Goal: Information Seeking & Learning: Find specific page/section

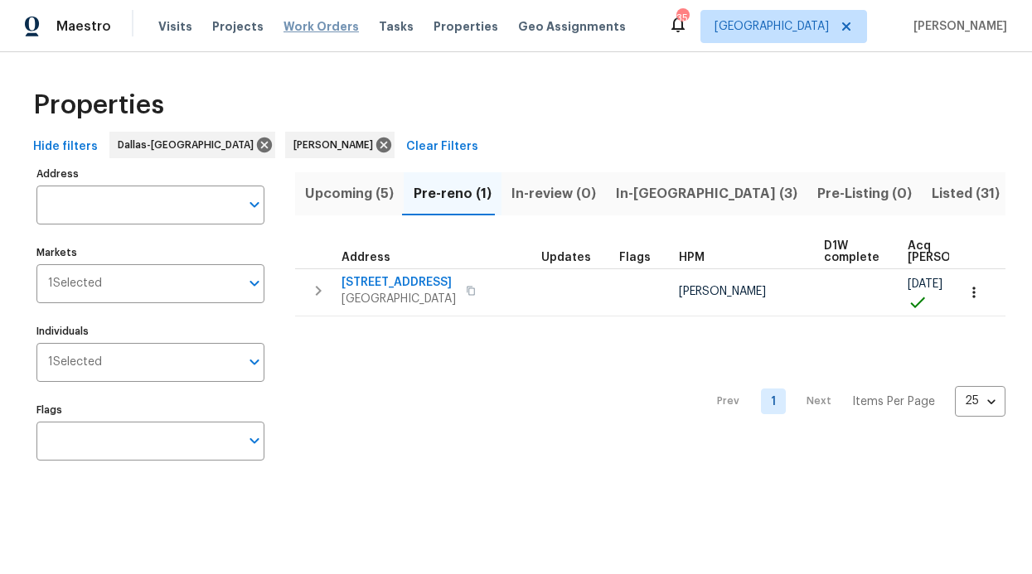
scroll to position [9, 0]
click at [322, 23] on span "Work Orders" at bounding box center [320, 26] width 75 height 17
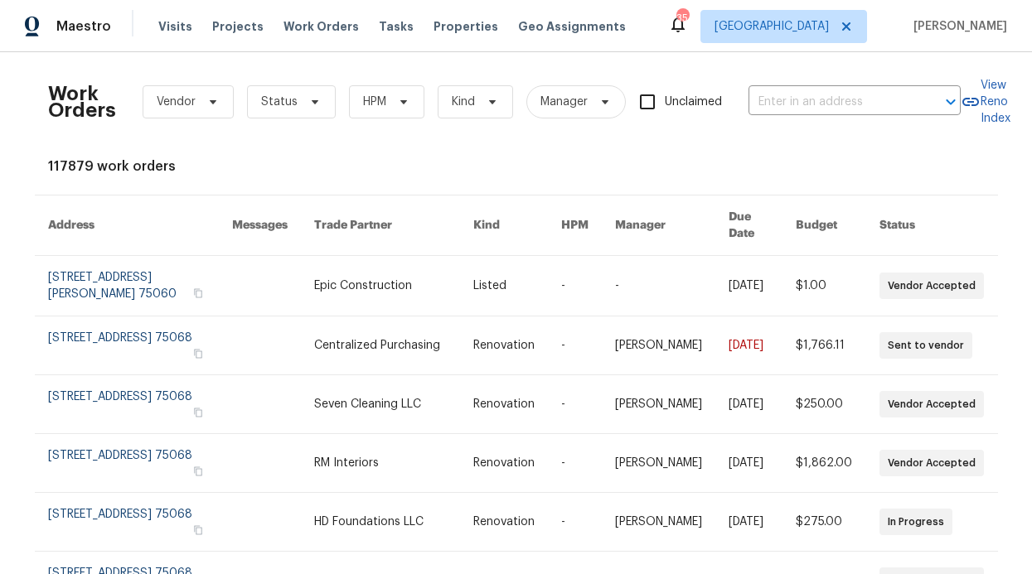
click at [366, 122] on div "Work Orders Vendor Status HPM Kind Manager Unclaimed ​" at bounding box center [504, 101] width 913 height 73
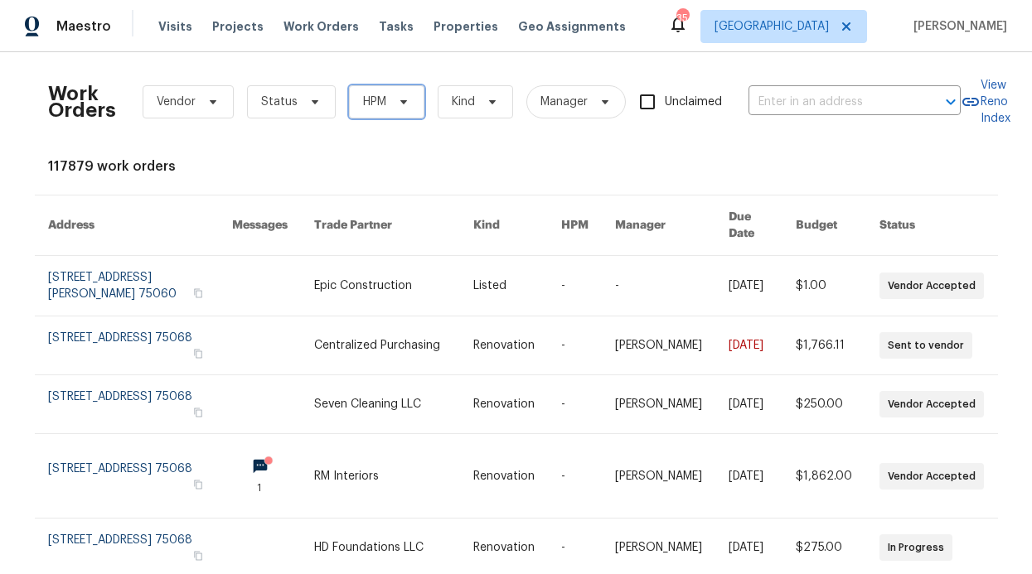
click at [380, 99] on span "HPM" at bounding box center [386, 101] width 75 height 33
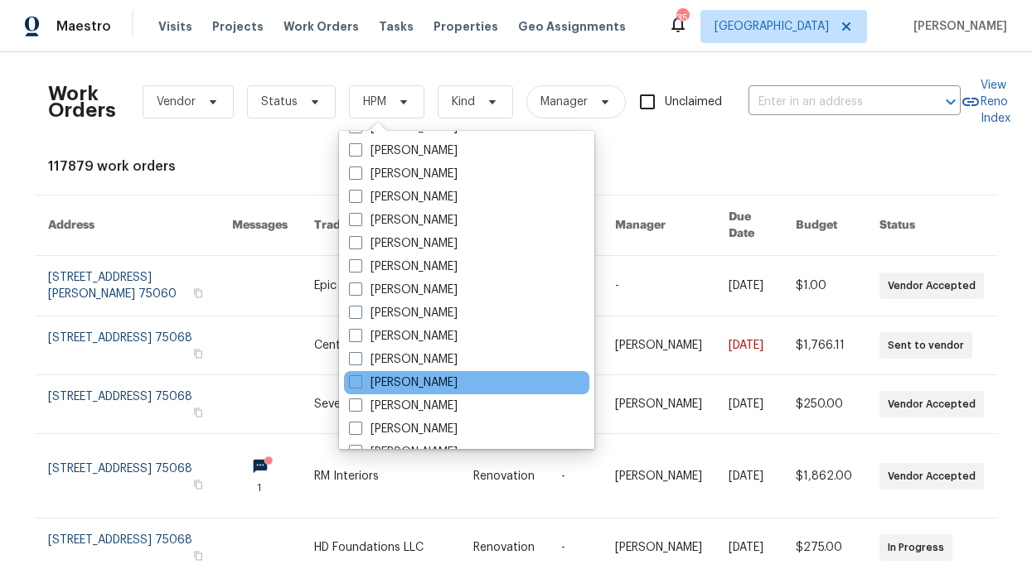
scroll to position [925, 0]
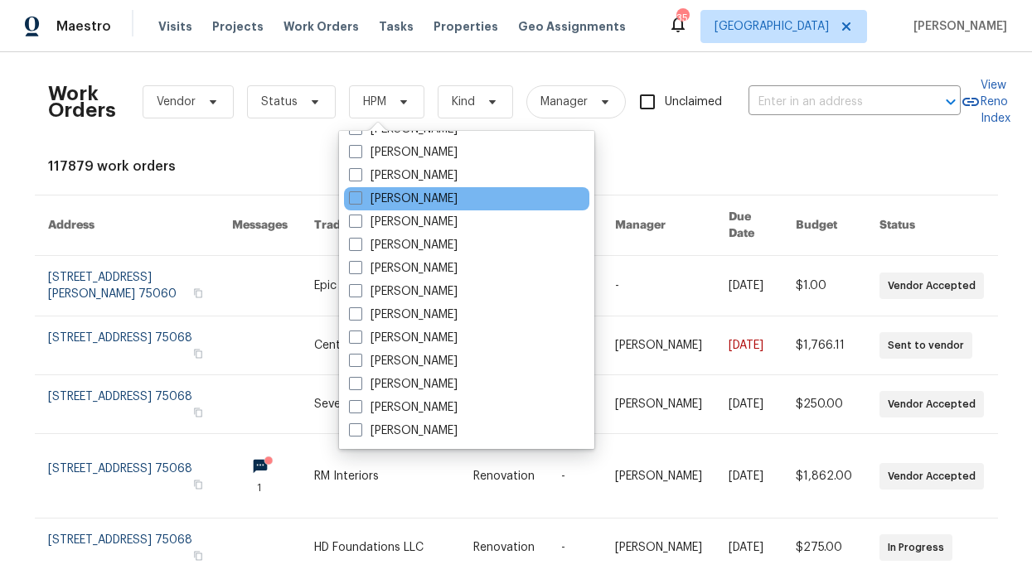
click at [427, 190] on div "[PERSON_NAME]" at bounding box center [466, 198] width 245 height 23
click at [424, 203] on label "[PERSON_NAME]" at bounding box center [403, 199] width 109 height 17
click at [360, 201] on input "[PERSON_NAME]" at bounding box center [354, 196] width 11 height 11
checkbox input "true"
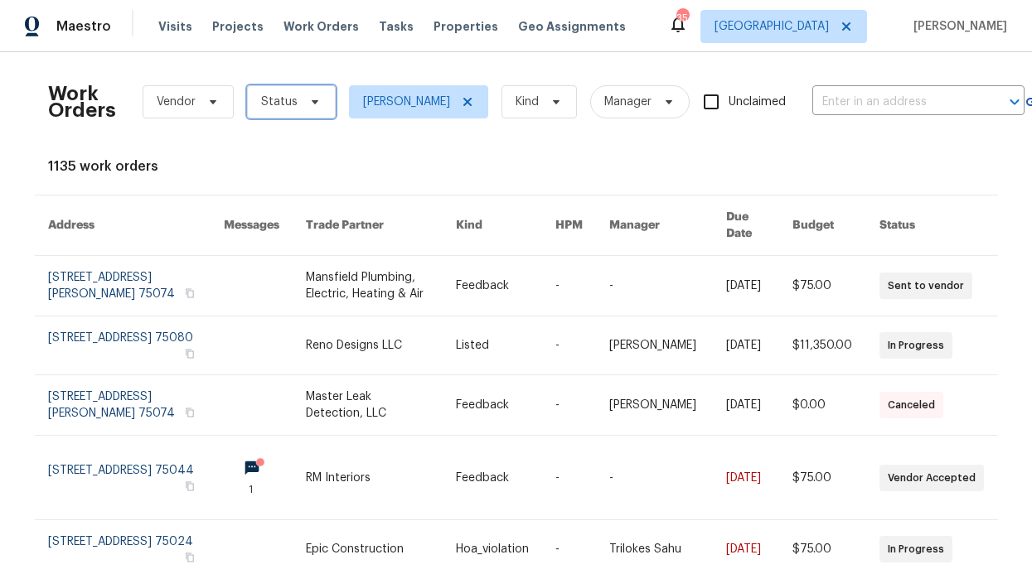
click at [310, 115] on span "Status" at bounding box center [291, 101] width 89 height 33
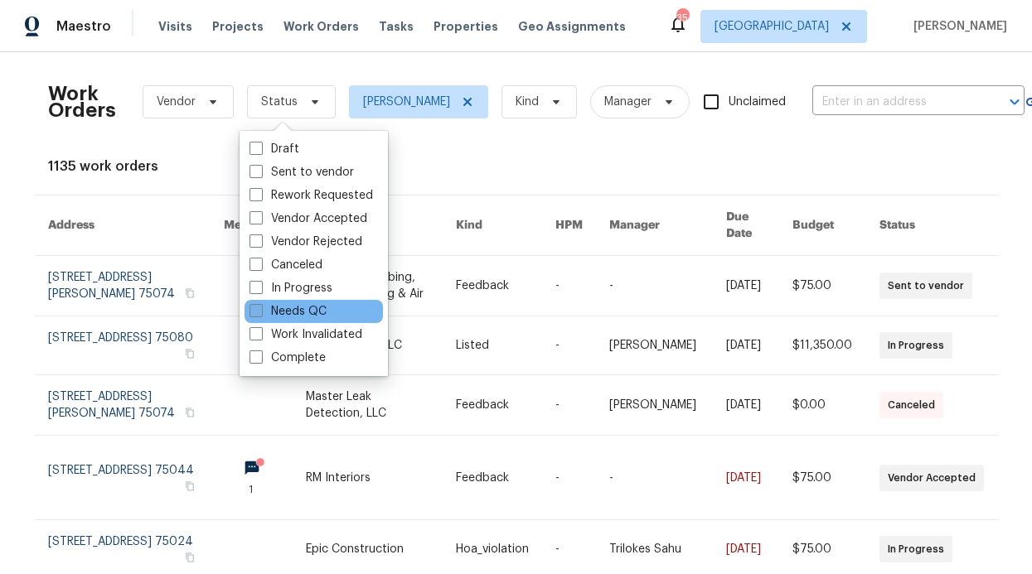
click at [308, 306] on label "Needs QC" at bounding box center [288, 311] width 77 height 17
click at [260, 306] on input "Needs QC" at bounding box center [255, 308] width 11 height 11
checkbox input "true"
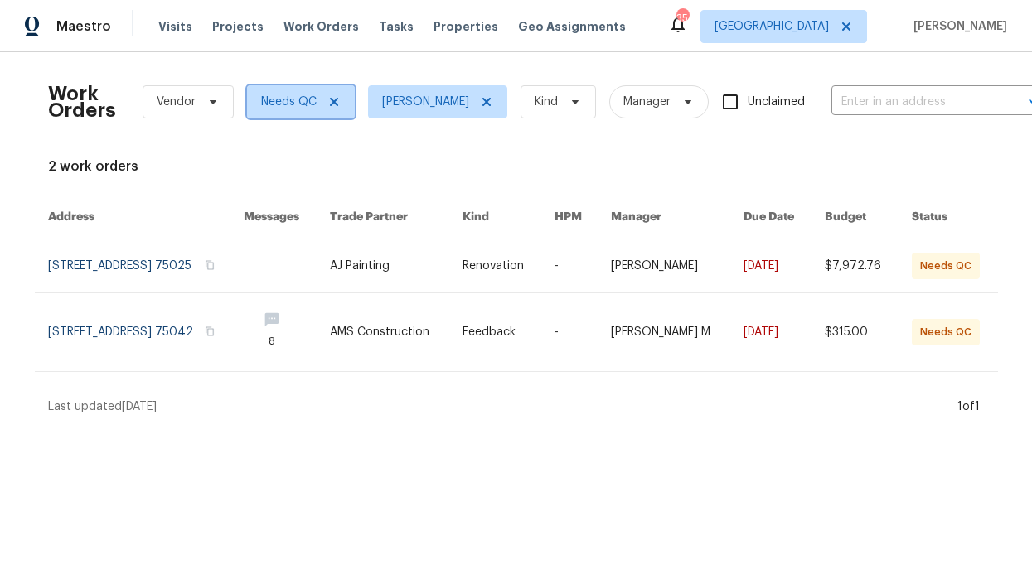
click at [329, 104] on icon at bounding box center [333, 102] width 8 height 8
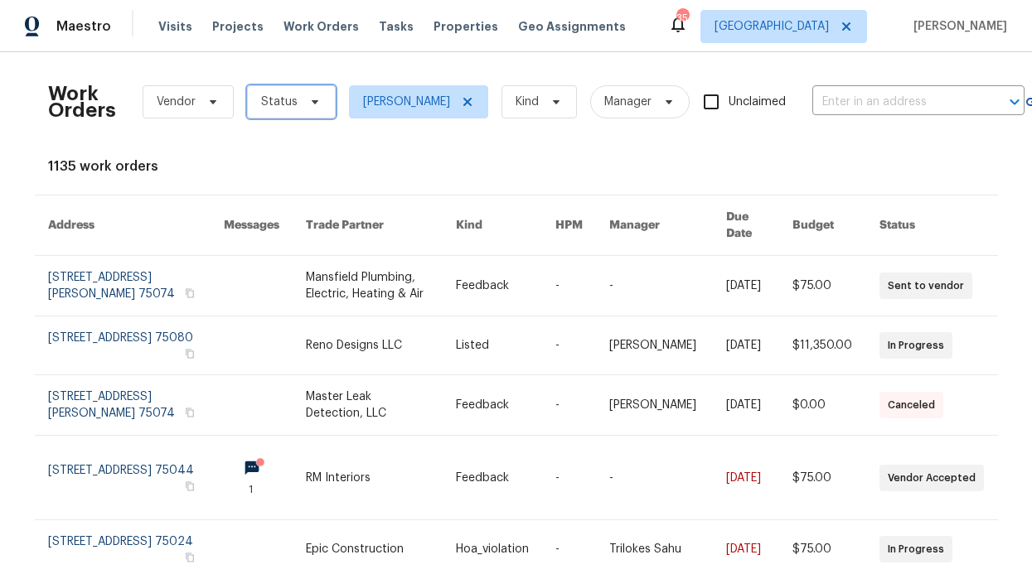
click at [308, 98] on icon at bounding box center [314, 101] width 13 height 13
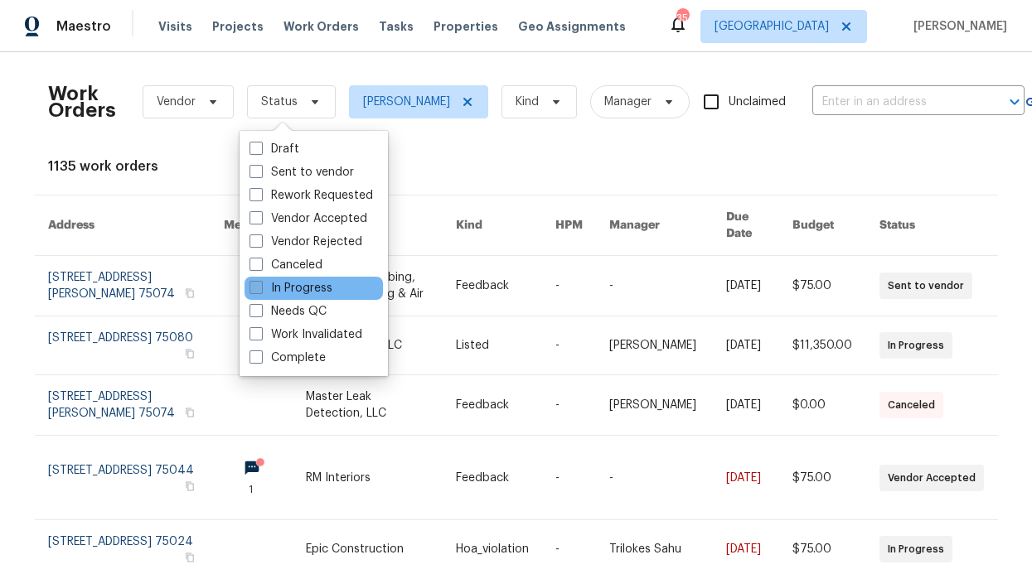
click at [316, 294] on label "In Progress" at bounding box center [291, 288] width 83 height 17
click at [260, 291] on input "In Progress" at bounding box center [255, 285] width 11 height 11
checkbox input "true"
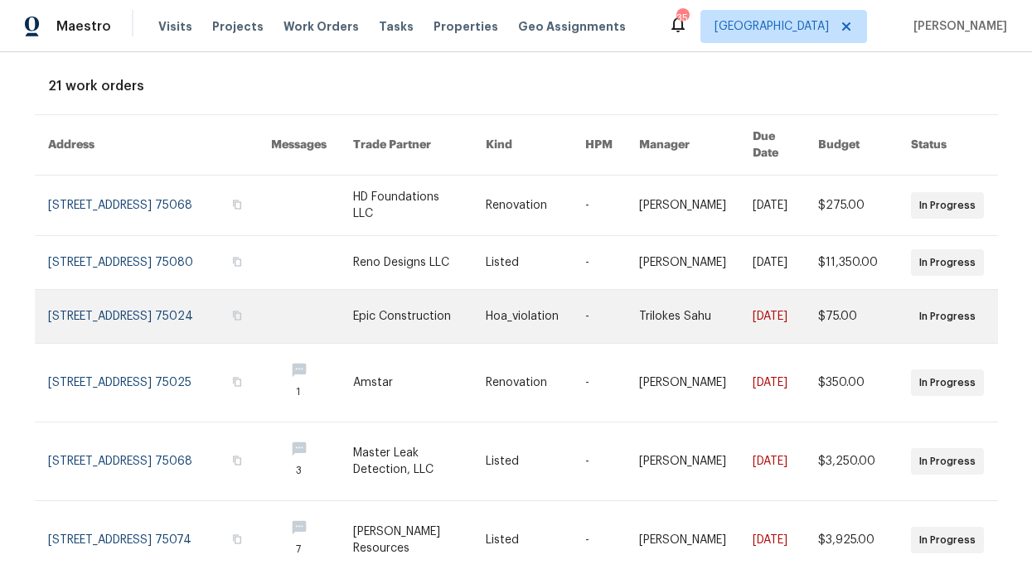
scroll to position [475, 0]
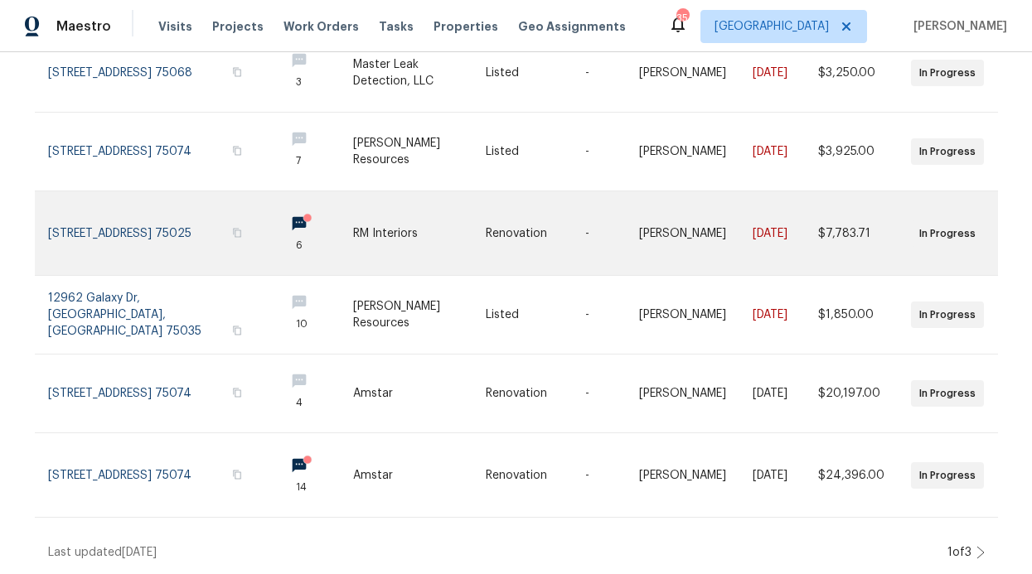
click at [271, 214] on link at bounding box center [312, 233] width 82 height 84
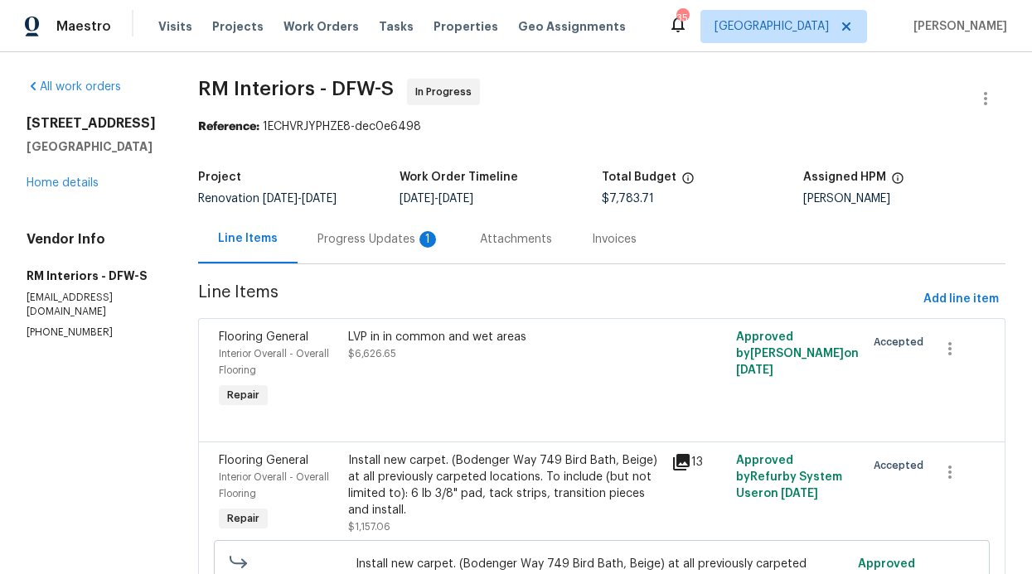
click at [351, 235] on div "Progress Updates 1" at bounding box center [378, 239] width 123 height 17
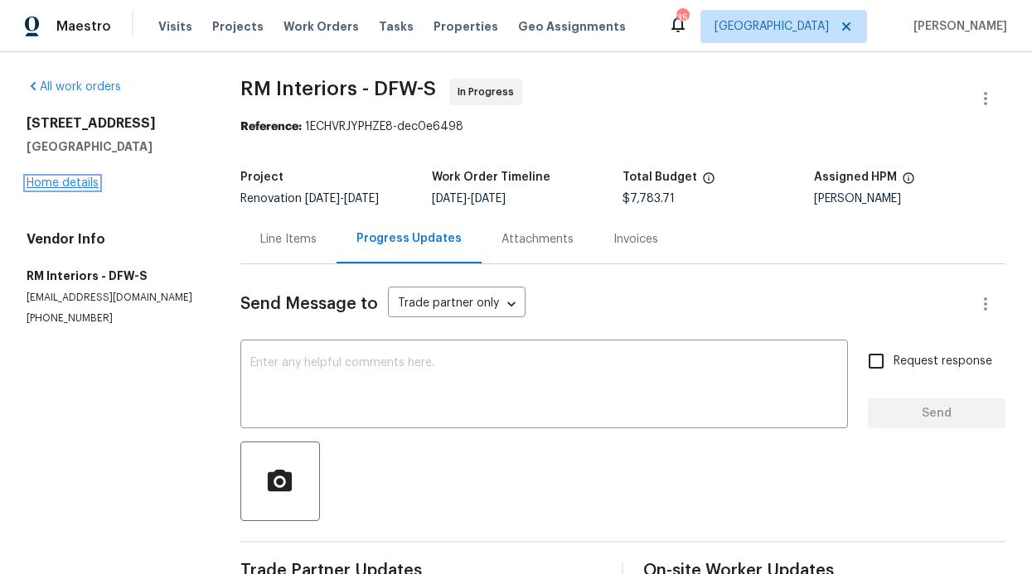
click at [70, 181] on link "Home details" at bounding box center [63, 183] width 72 height 12
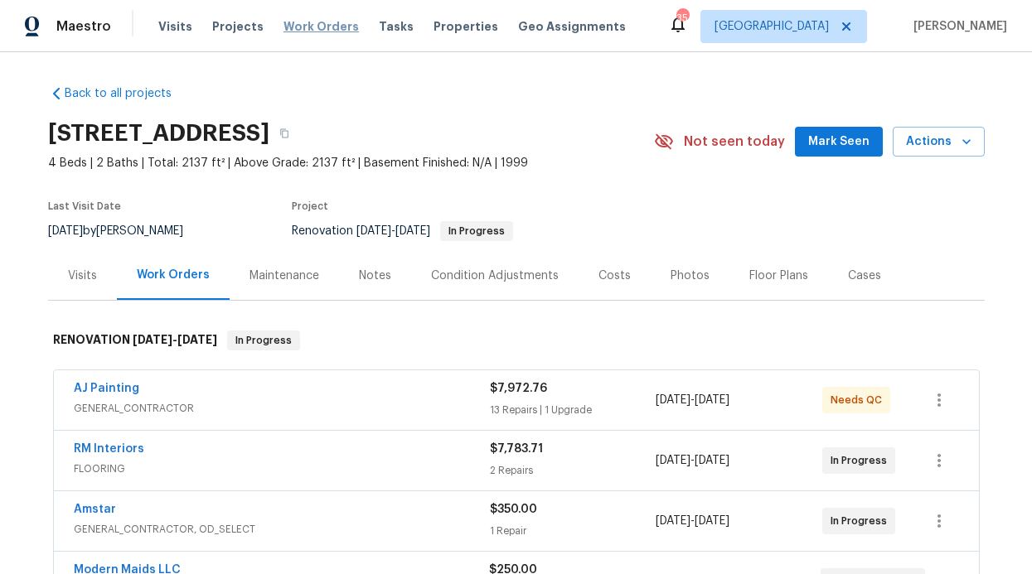
click at [295, 25] on span "Work Orders" at bounding box center [320, 26] width 75 height 17
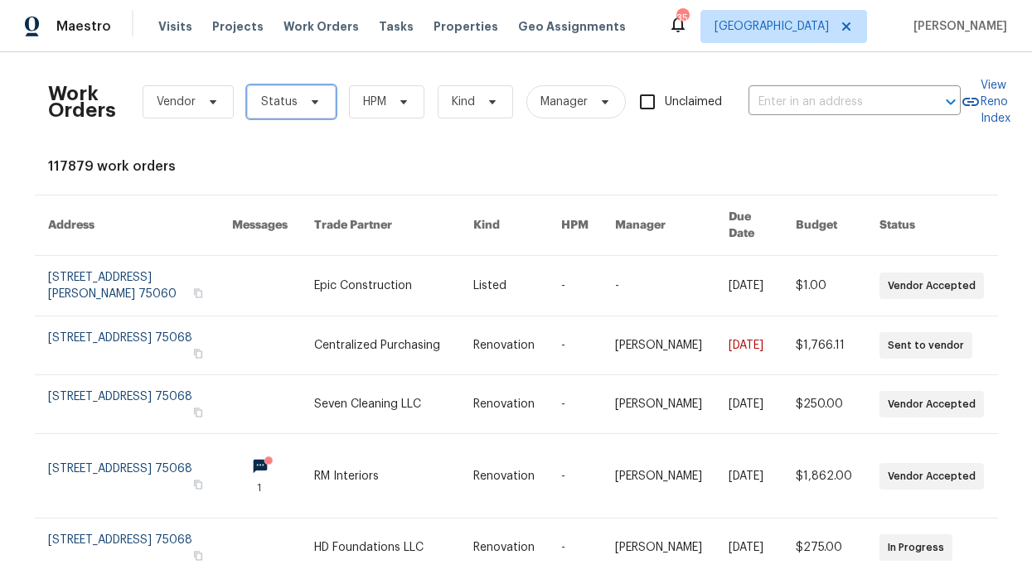
click at [303, 106] on span at bounding box center [312, 101] width 18 height 13
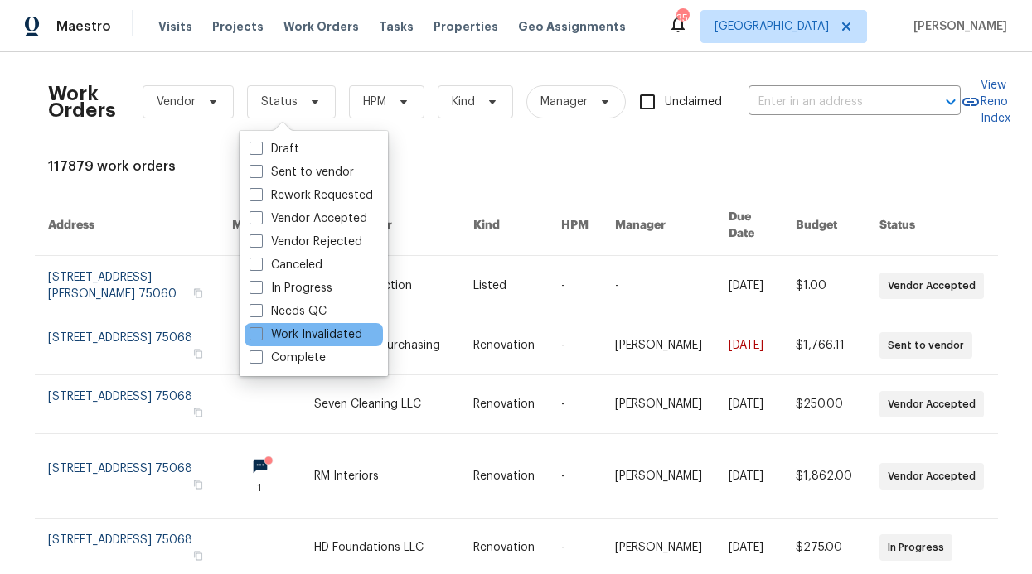
click at [317, 323] on div "Work Invalidated" at bounding box center [314, 334] width 138 height 23
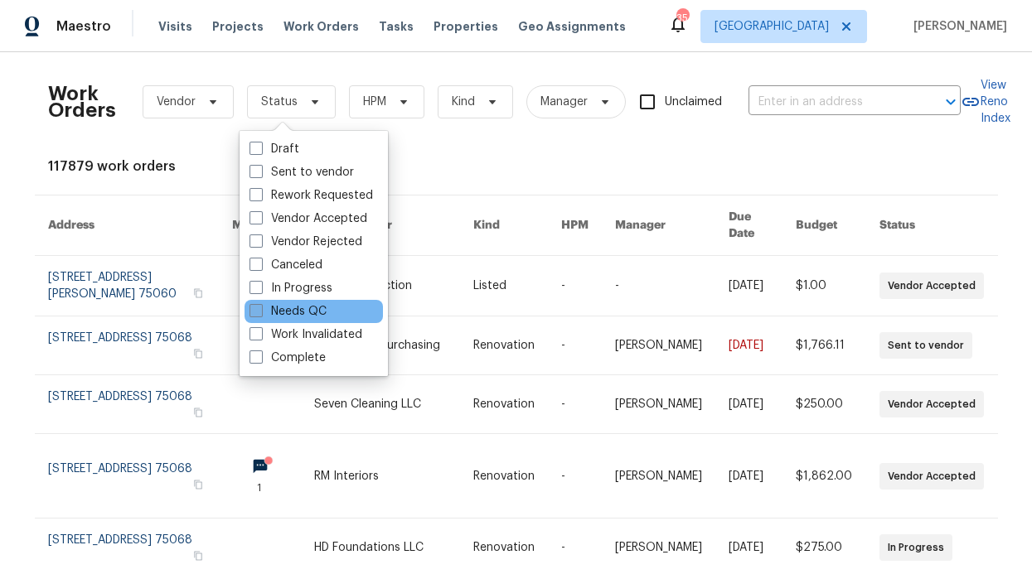
click at [316, 316] on label "Needs QC" at bounding box center [288, 311] width 77 height 17
click at [260, 314] on input "Needs QC" at bounding box center [255, 308] width 11 height 11
checkbox input "true"
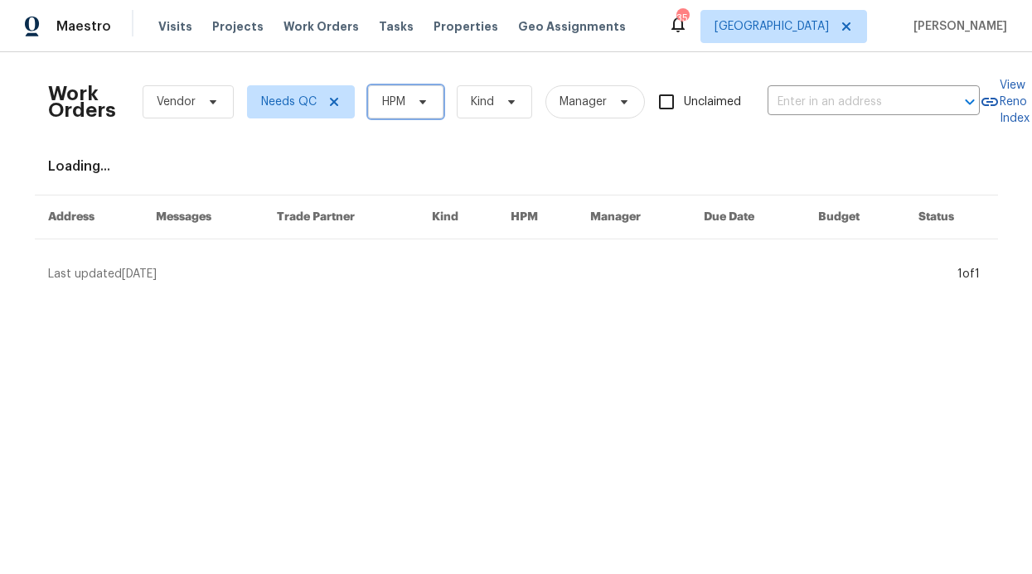
click at [383, 109] on span "HPM" at bounding box center [393, 102] width 23 height 17
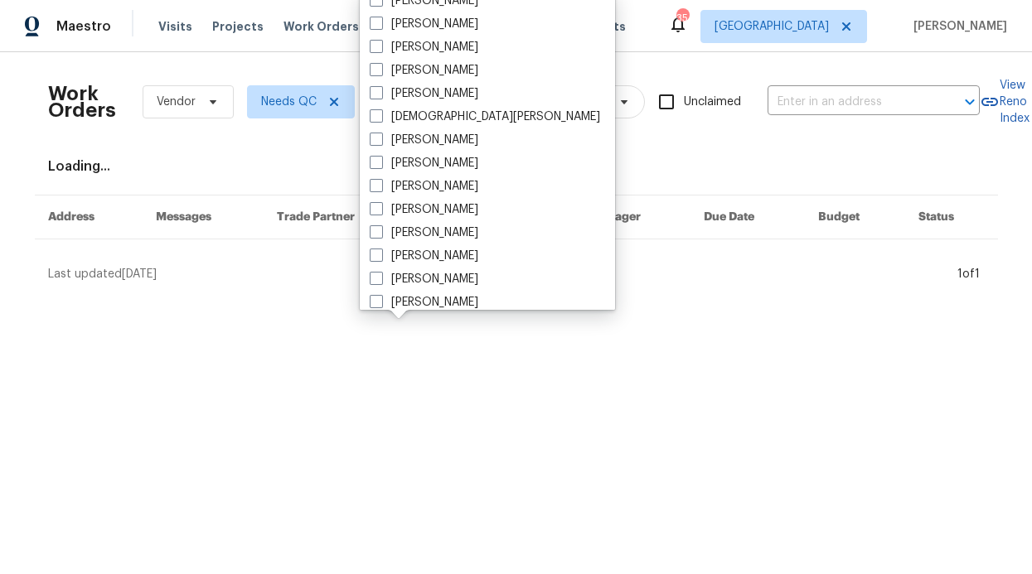
scroll to position [775, 0]
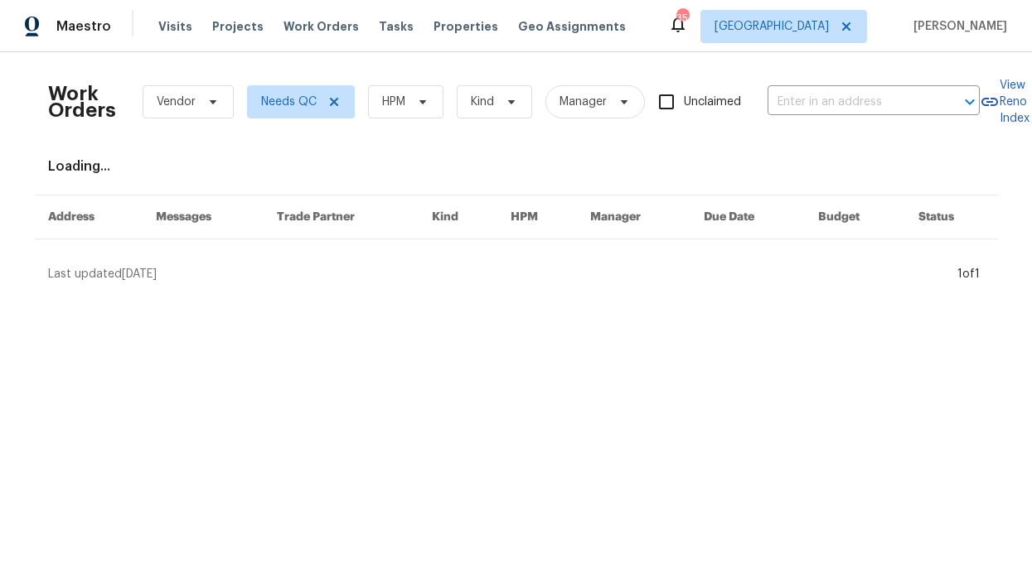
click at [277, 157] on div "Work Orders Vendor Needs QC HPM Kind Manager Unclaimed ​ View Reno Index Loadin…" at bounding box center [516, 173] width 937 height 217
click at [382, 109] on span "HPM" at bounding box center [393, 102] width 23 height 17
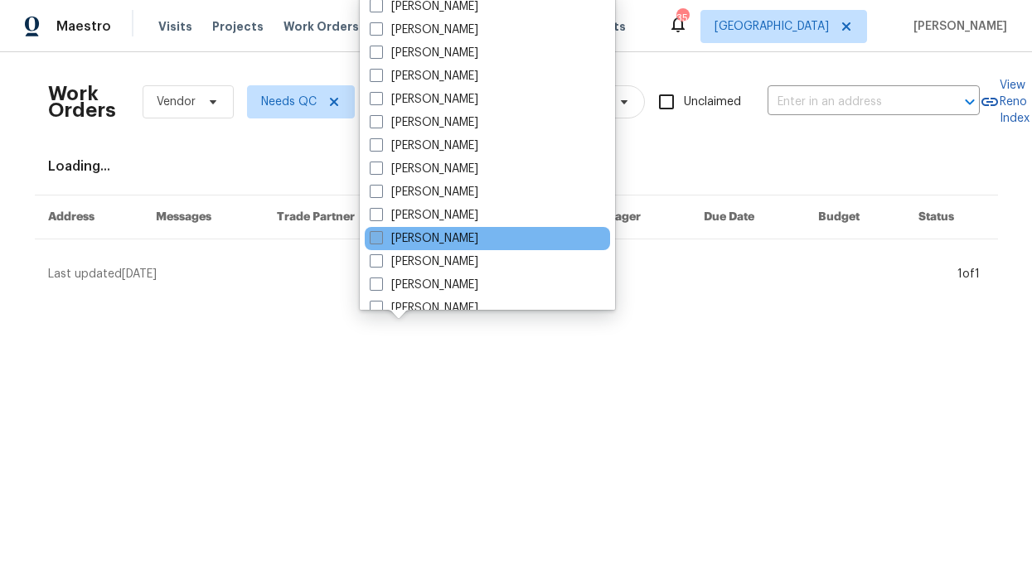
scroll to position [925, 0]
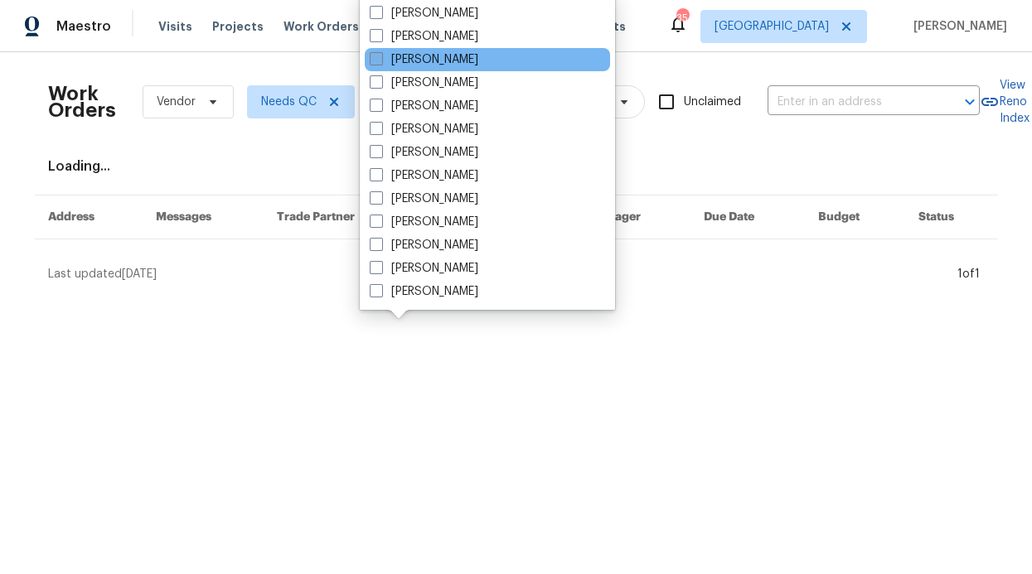
click at [417, 57] on label "[PERSON_NAME]" at bounding box center [424, 59] width 109 height 17
click at [380, 57] on input "[PERSON_NAME]" at bounding box center [375, 56] width 11 height 11
checkbox input "true"
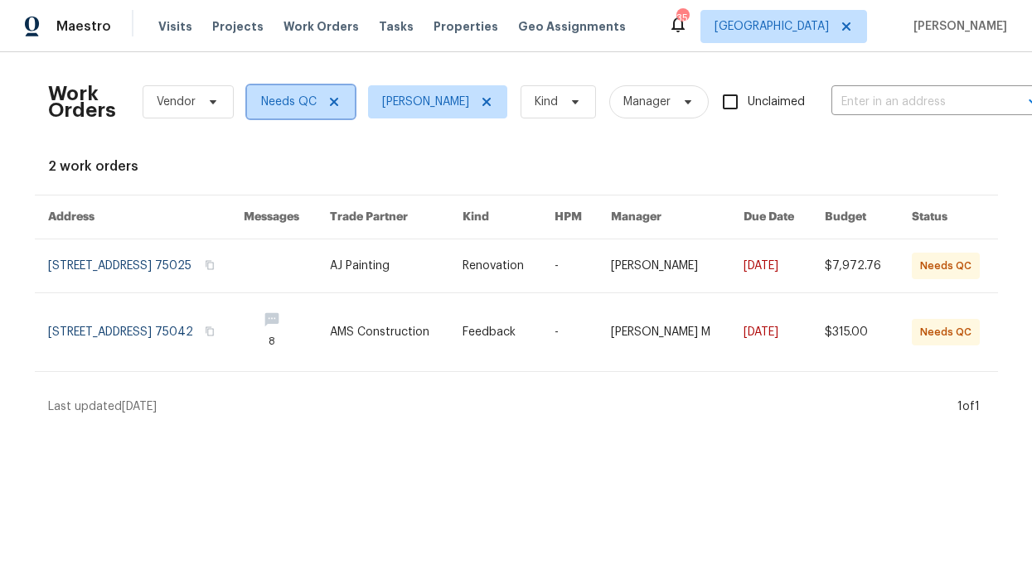
click at [329, 103] on icon at bounding box center [333, 102] width 8 height 8
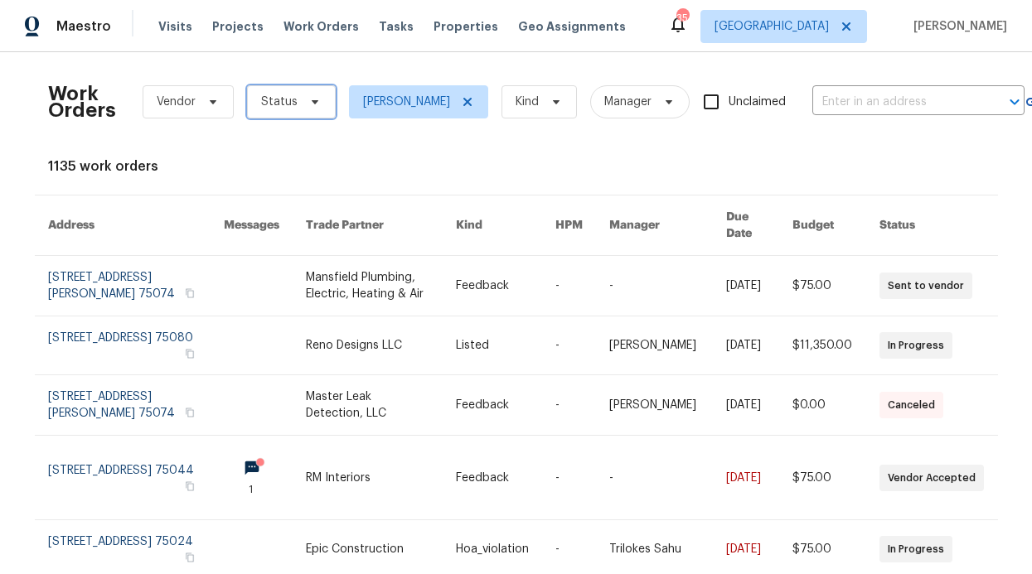
click at [321, 105] on span "Status" at bounding box center [291, 101] width 89 height 33
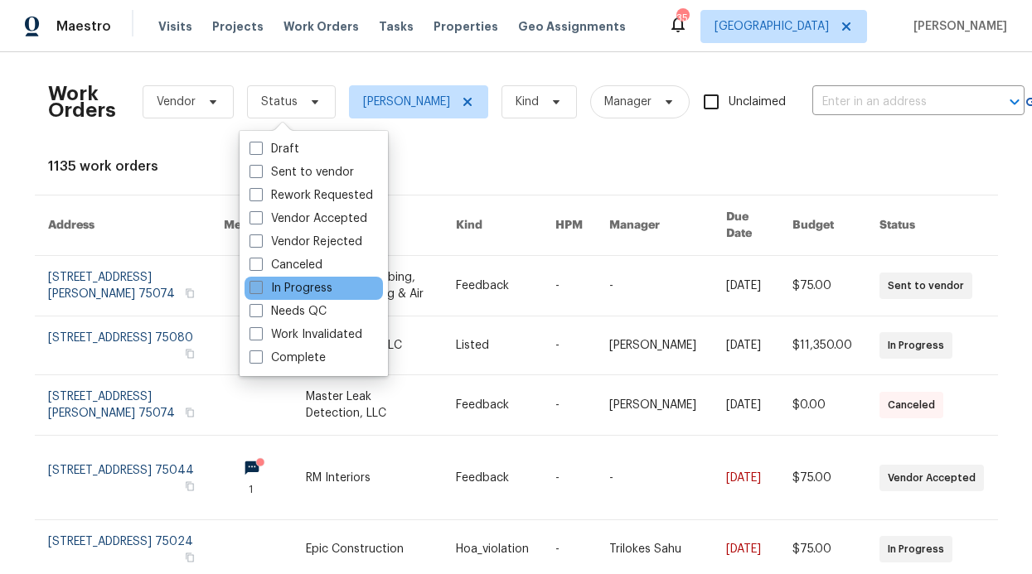
click at [310, 293] on label "In Progress" at bounding box center [291, 288] width 83 height 17
click at [260, 291] on input "In Progress" at bounding box center [255, 285] width 11 height 11
checkbox input "true"
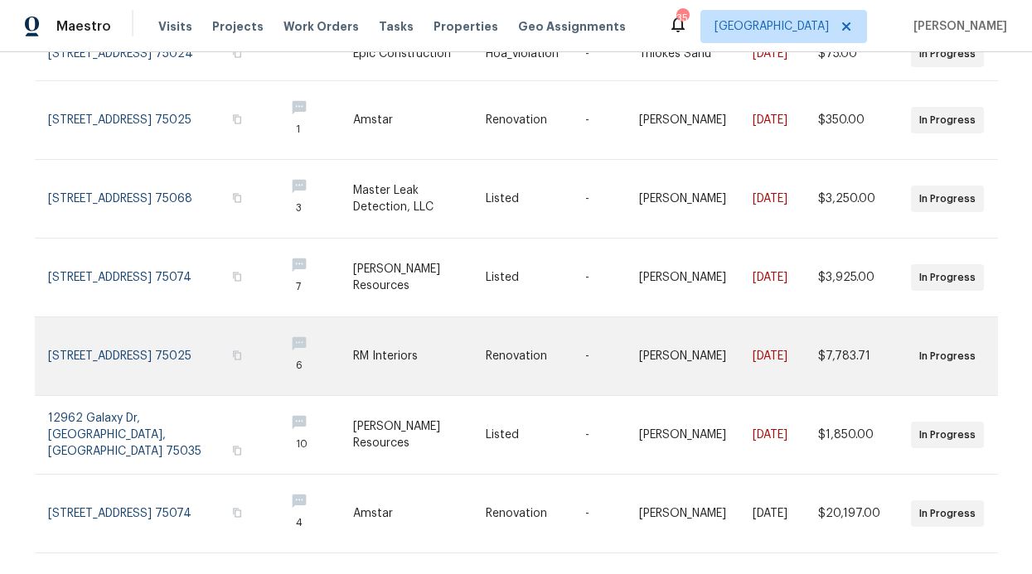
scroll to position [469, 0]
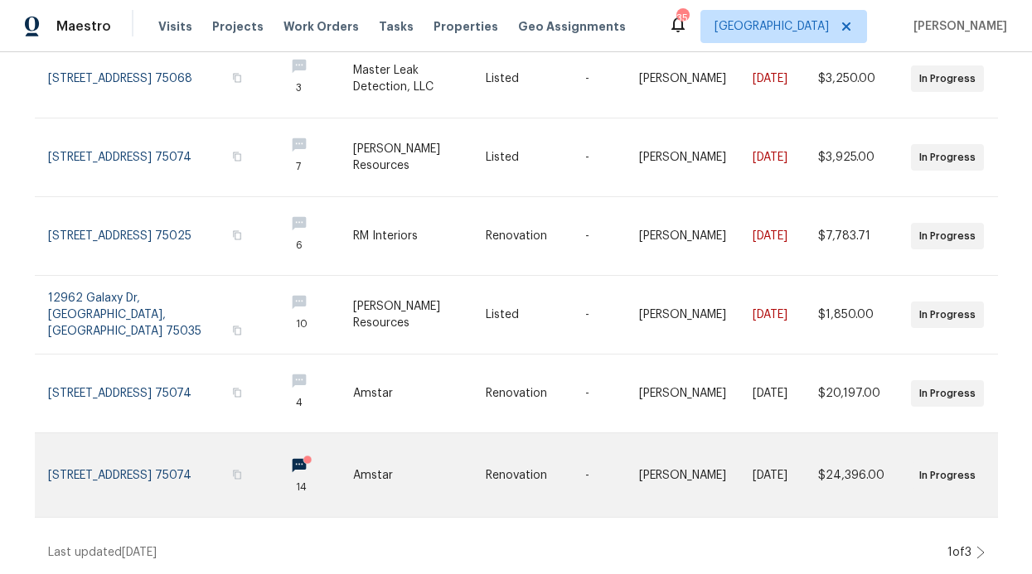
click at [271, 449] on link at bounding box center [312, 476] width 82 height 84
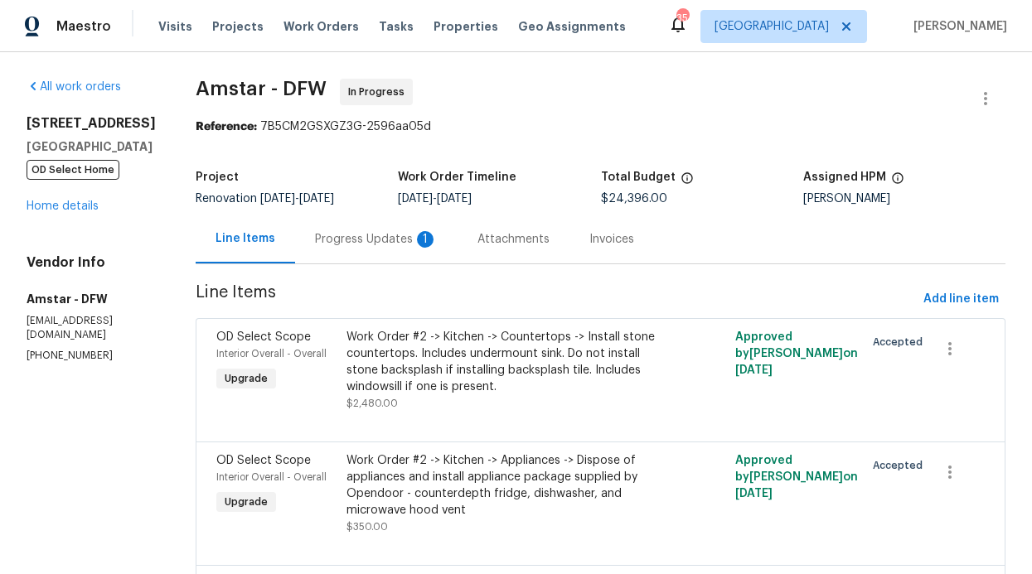
click at [366, 230] on div "Progress Updates 1" at bounding box center [376, 239] width 162 height 49
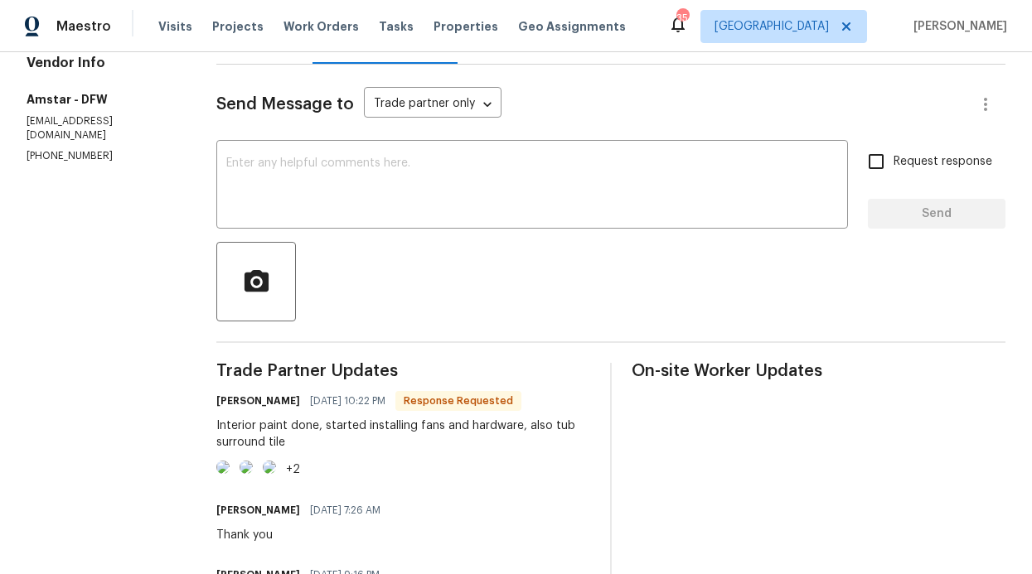
scroll to position [332, 0]
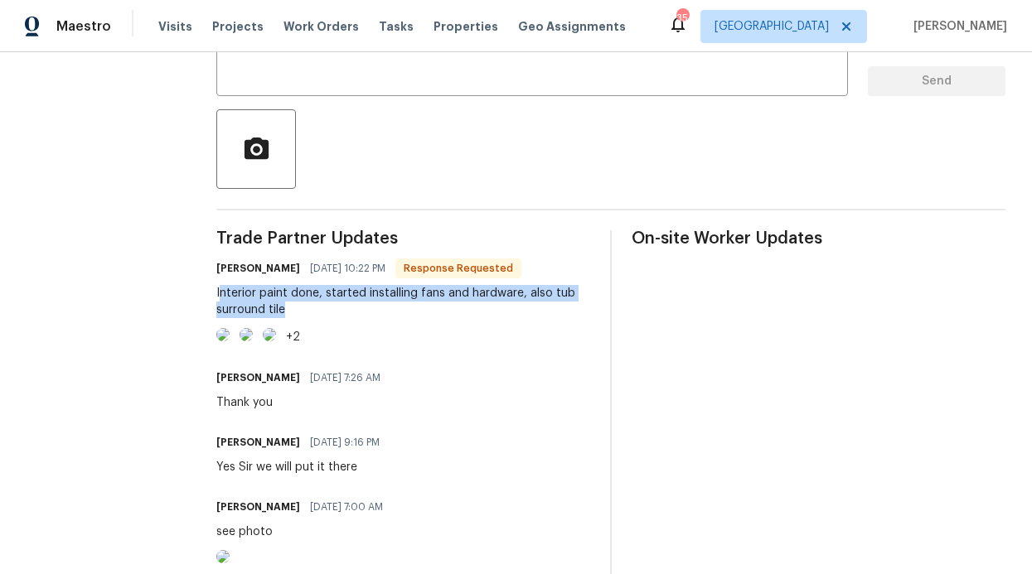
drag, startPoint x: 217, startPoint y: 289, endPoint x: 282, endPoint y: 308, distance: 67.4
click at [282, 308] on div "Interior paint done, started installing fans and hardware, also tub surround ti…" at bounding box center [403, 301] width 374 height 33
click at [242, 299] on div "Interior paint done, started installing fans and hardware, also tub surround ti…" at bounding box center [403, 301] width 374 height 33
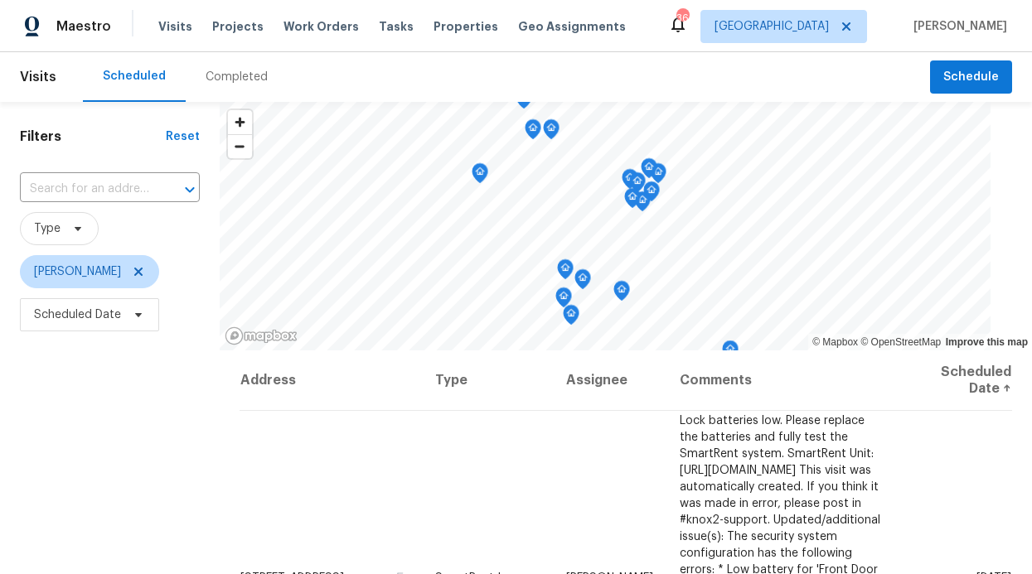
scroll to position [417, 0]
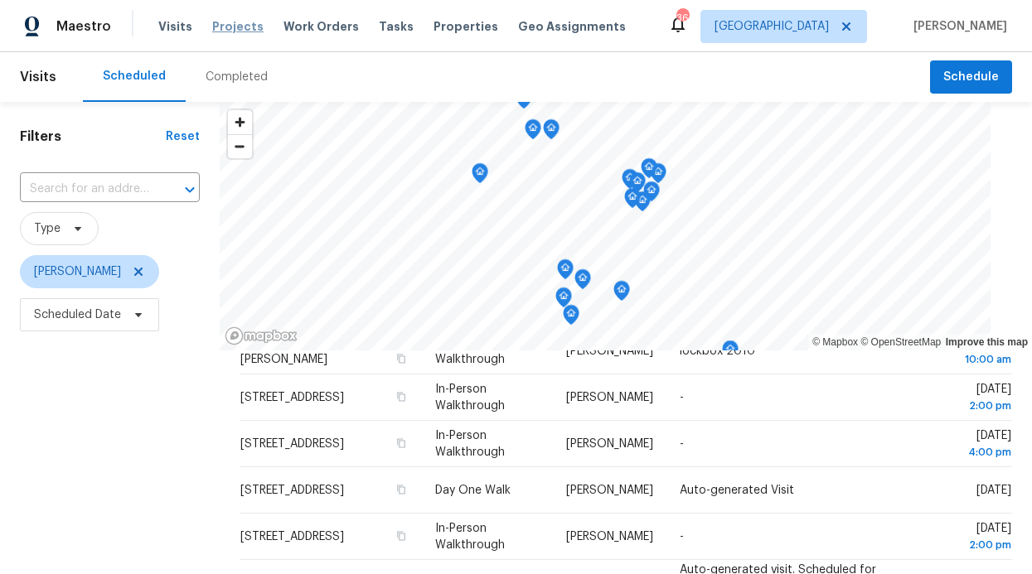
click at [250, 27] on span "Projects" at bounding box center [237, 26] width 51 height 17
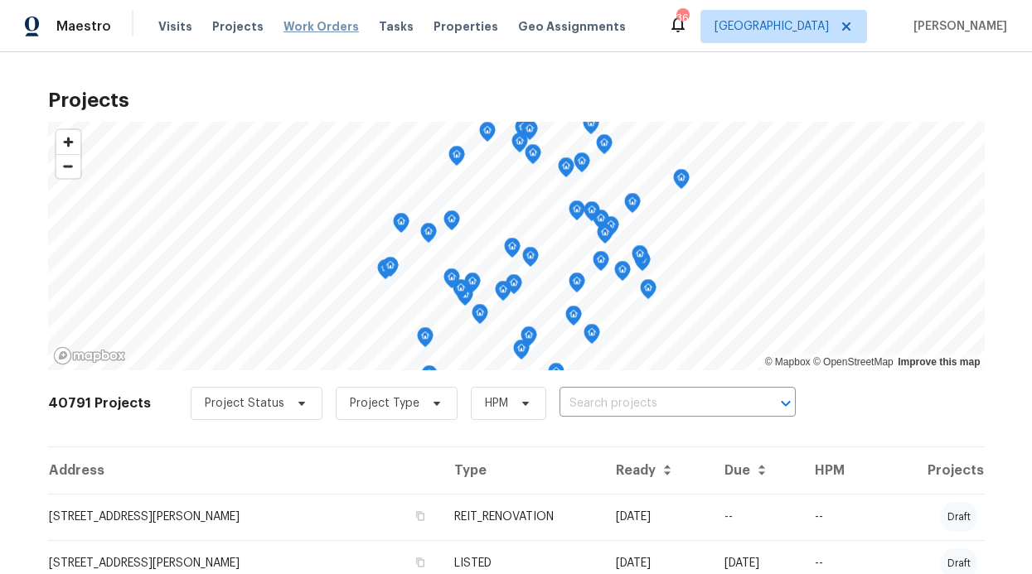
click at [300, 30] on span "Work Orders" at bounding box center [320, 26] width 75 height 17
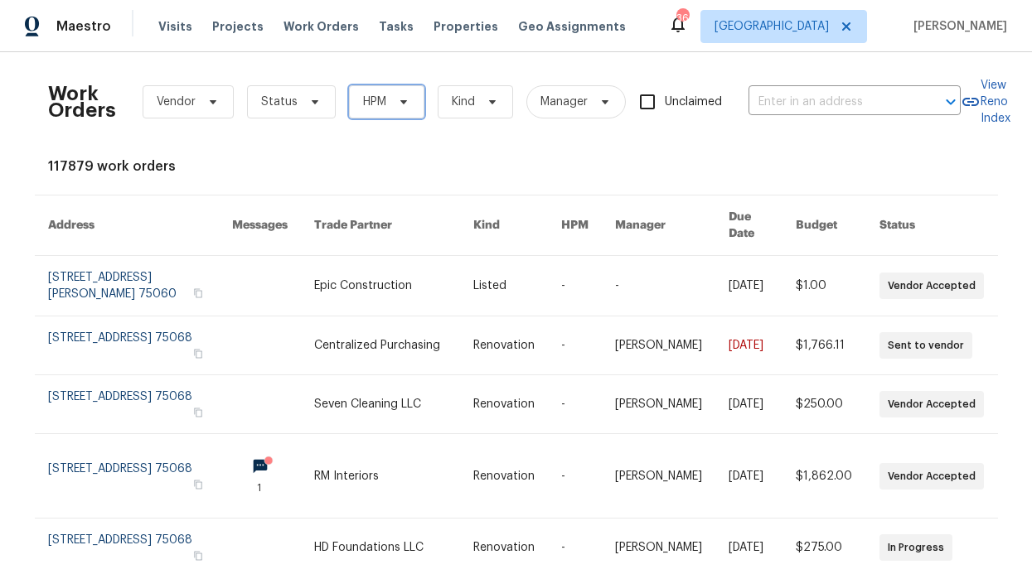
click at [370, 108] on span "HPM" at bounding box center [374, 102] width 23 height 17
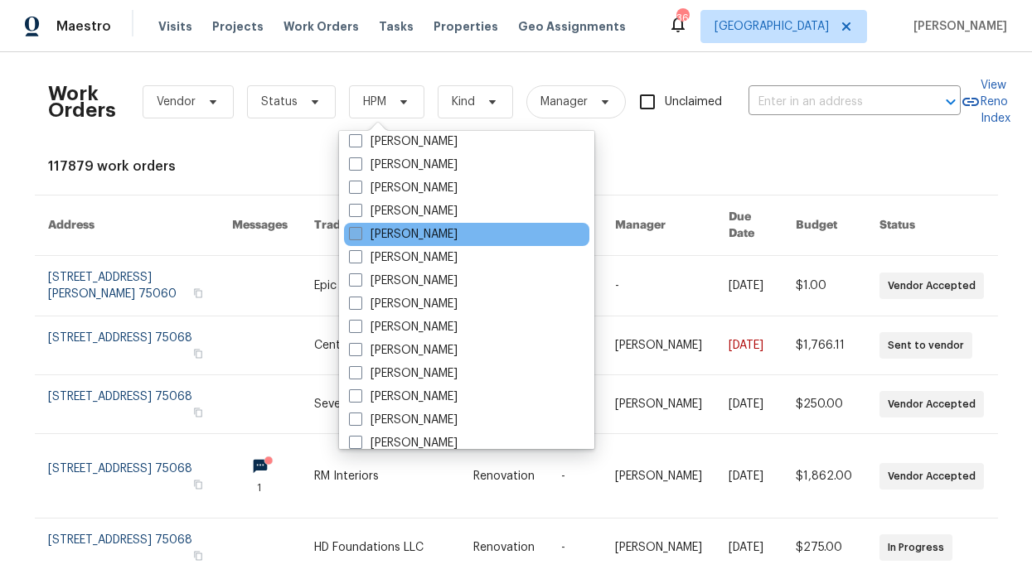
scroll to position [925, 0]
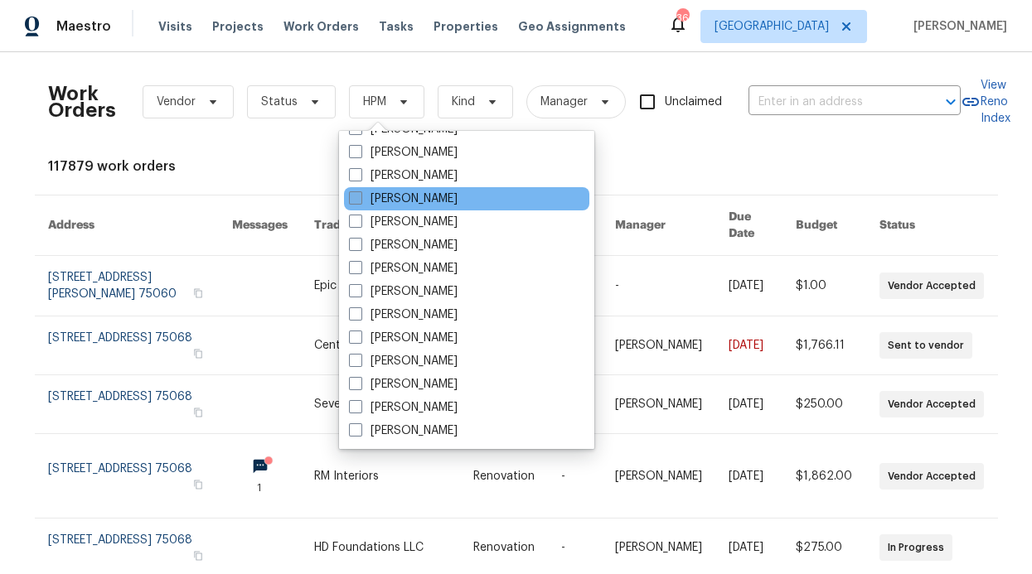
click at [375, 202] on label "[PERSON_NAME]" at bounding box center [403, 199] width 109 height 17
click at [360, 201] on input "[PERSON_NAME]" at bounding box center [354, 196] width 11 height 11
checkbox input "true"
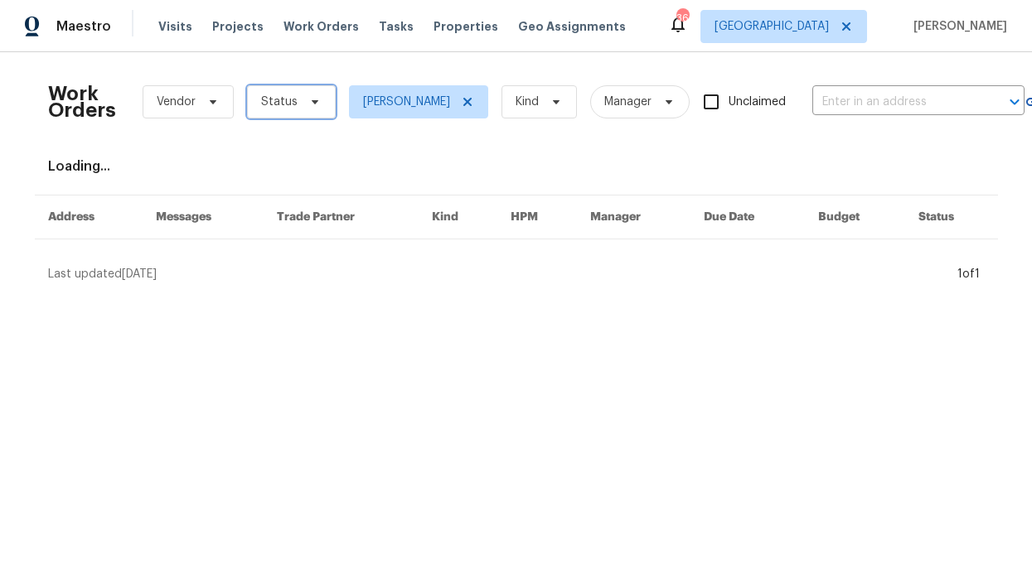
click at [309, 91] on span "Status" at bounding box center [291, 101] width 89 height 33
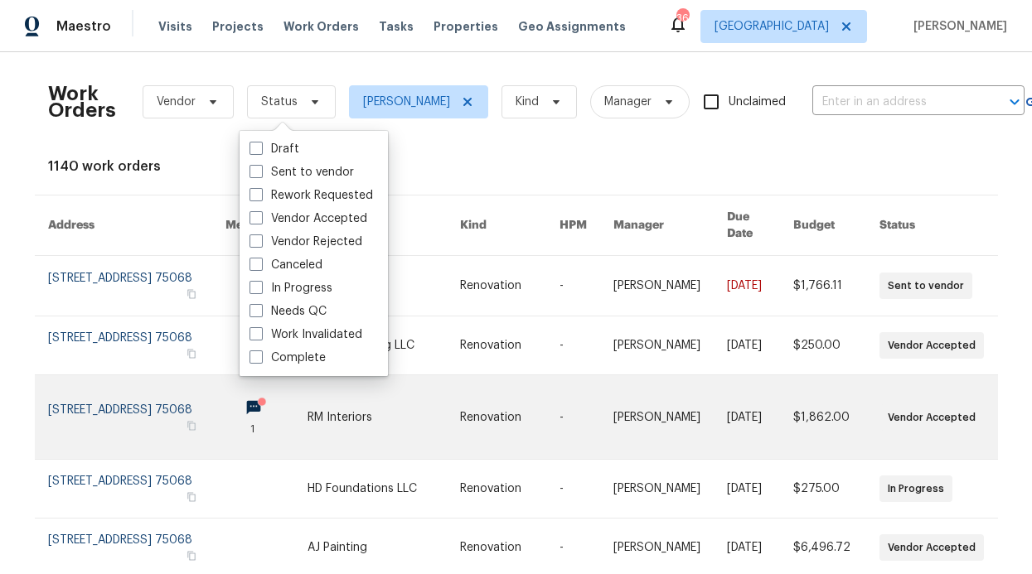
click at [225, 391] on link at bounding box center [266, 418] width 82 height 84
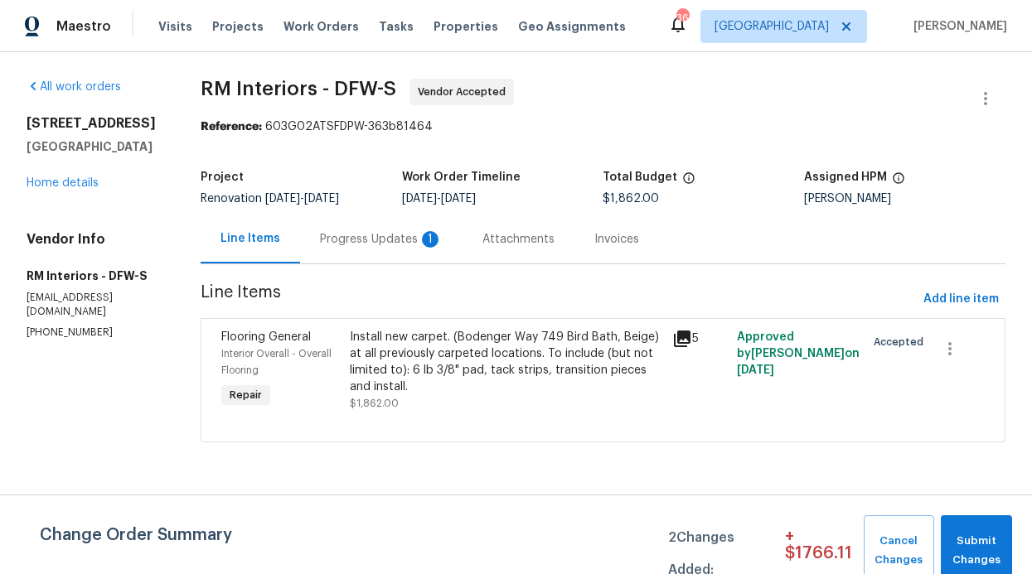
click at [363, 238] on div "Progress Updates 1" at bounding box center [381, 239] width 123 height 17
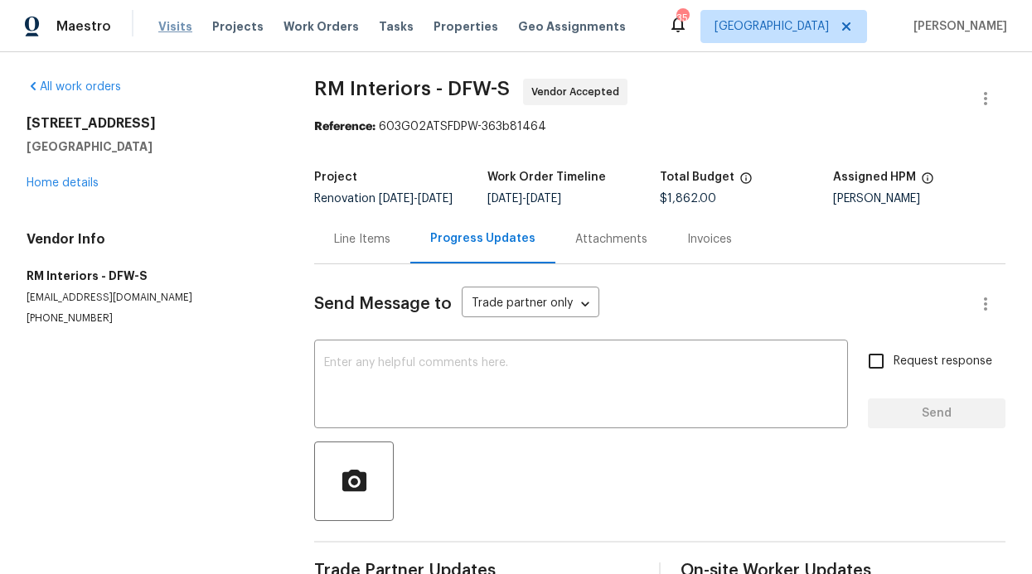
click at [163, 25] on span "Visits" at bounding box center [175, 26] width 34 height 17
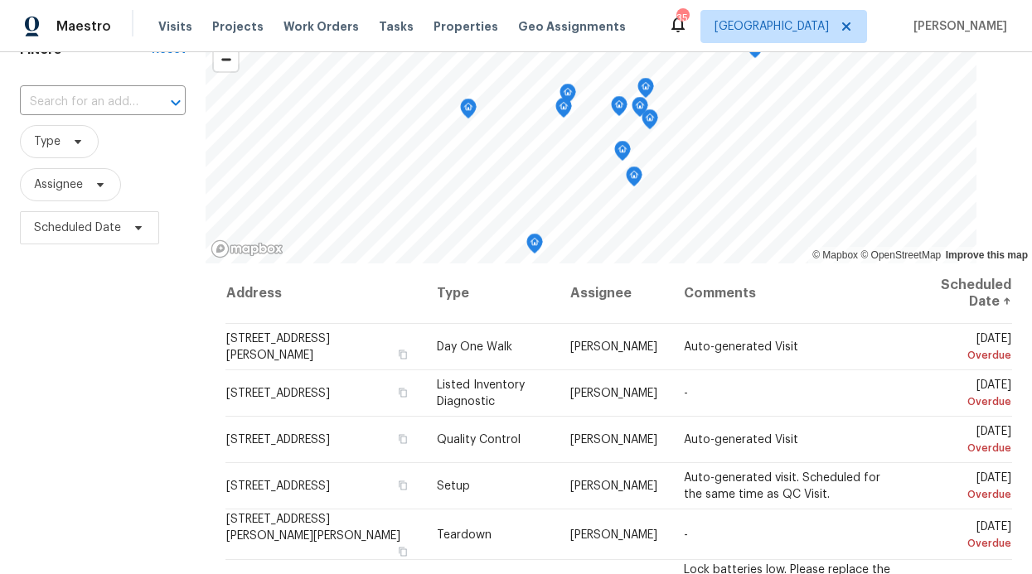
scroll to position [95, 0]
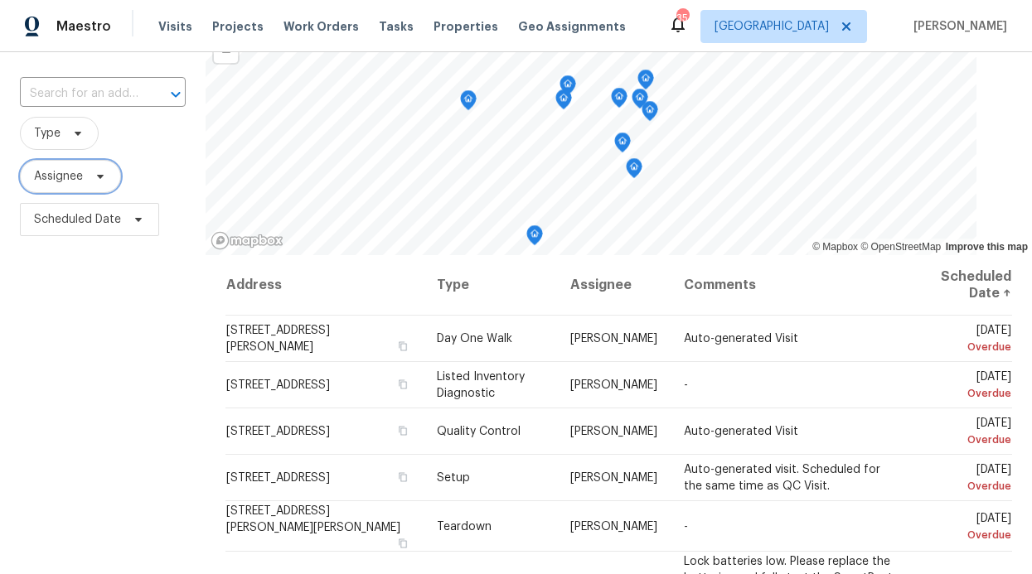
click at [85, 186] on span "Assignee" at bounding box center [70, 176] width 101 height 33
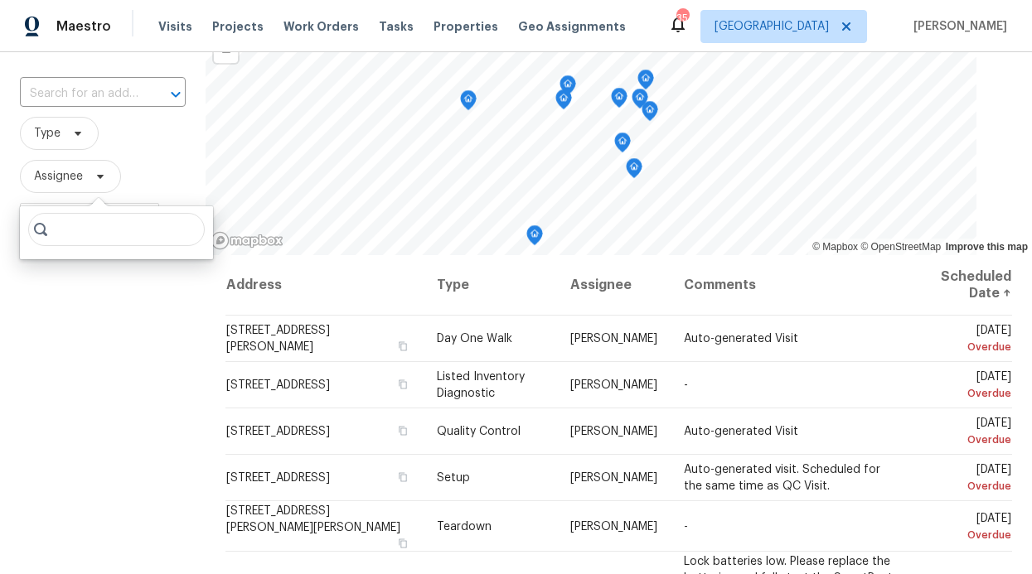
click at [94, 225] on input "search" at bounding box center [116, 229] width 177 height 33
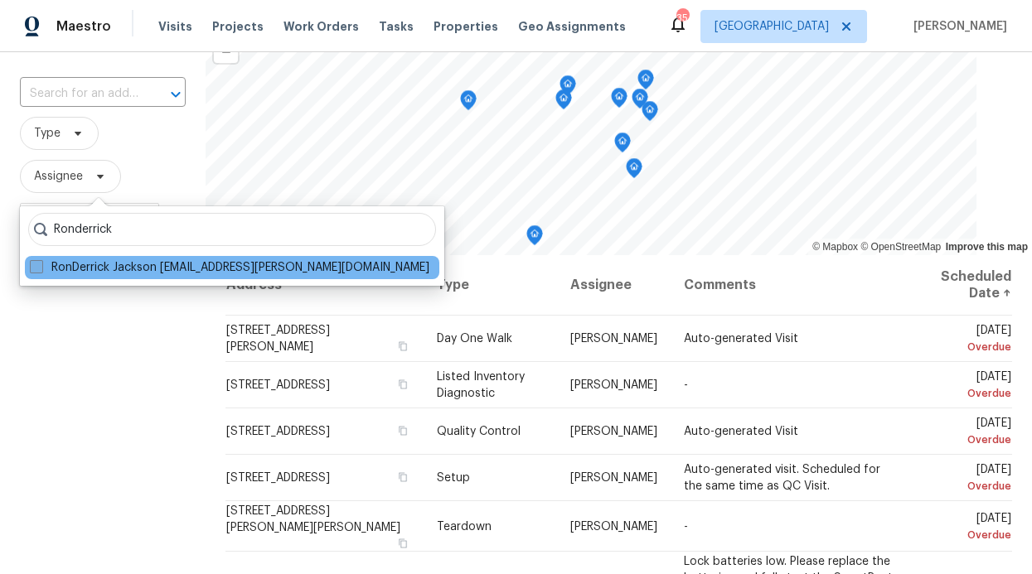
type input "Ronderrick"
click at [62, 265] on label "RonDerrick Jackson [EMAIL_ADDRESS][PERSON_NAME][DOMAIN_NAME]" at bounding box center [230, 267] width 400 height 17
click at [41, 265] on input "RonDerrick Jackson [EMAIL_ADDRESS][PERSON_NAME][DOMAIN_NAME]" at bounding box center [35, 264] width 11 height 11
checkbox input "true"
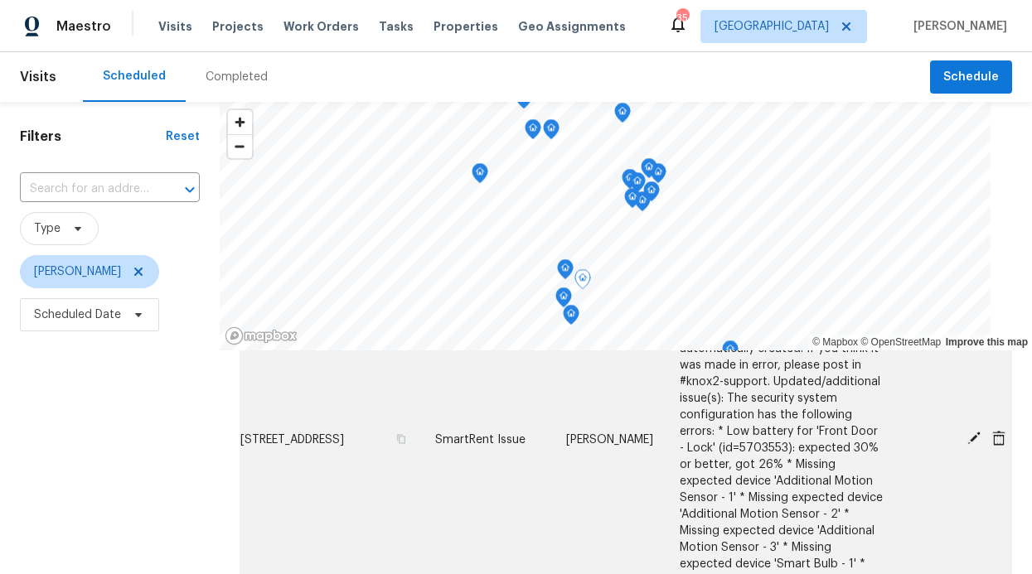
scroll to position [243, 0]
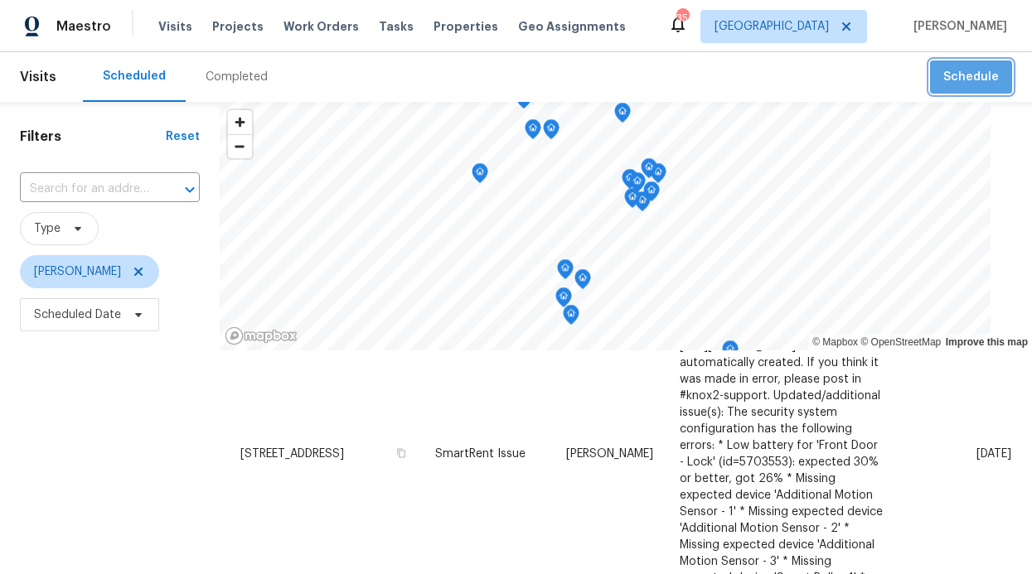
click at [981, 89] on button "Schedule" at bounding box center [971, 78] width 82 height 34
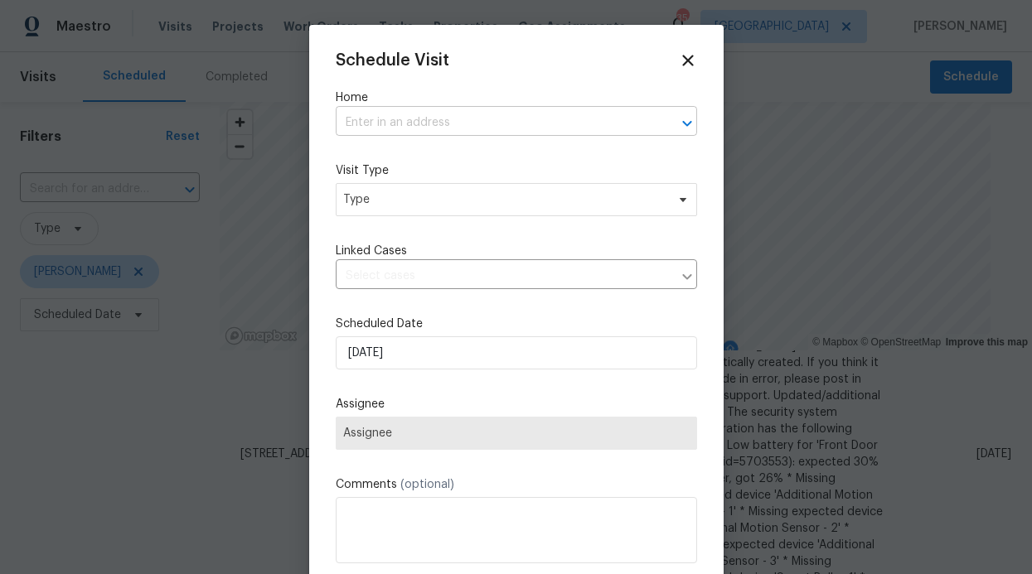
click at [457, 133] on input "text" at bounding box center [493, 123] width 315 height 26
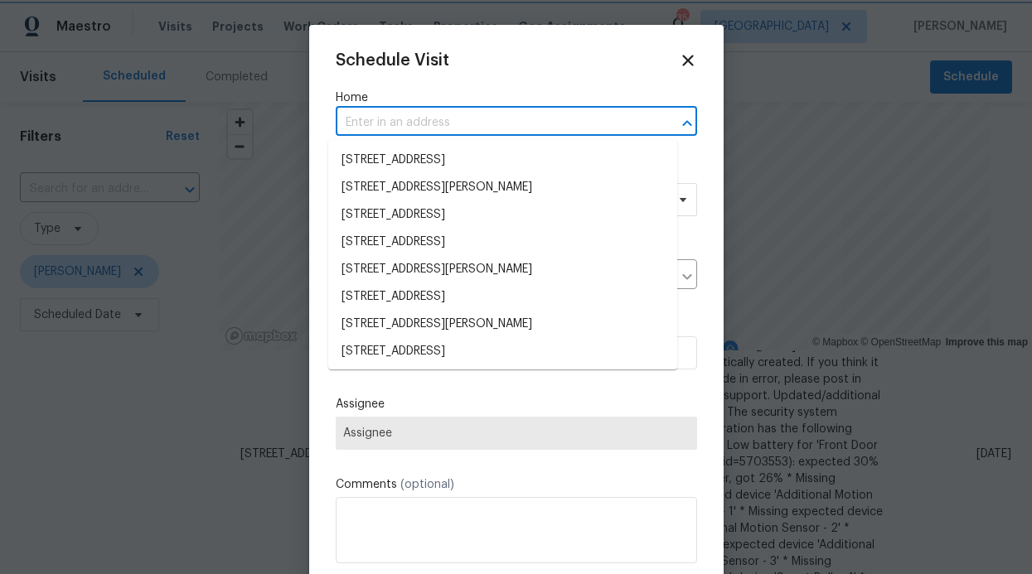
click at [225, 63] on div at bounding box center [516, 287] width 1032 height 574
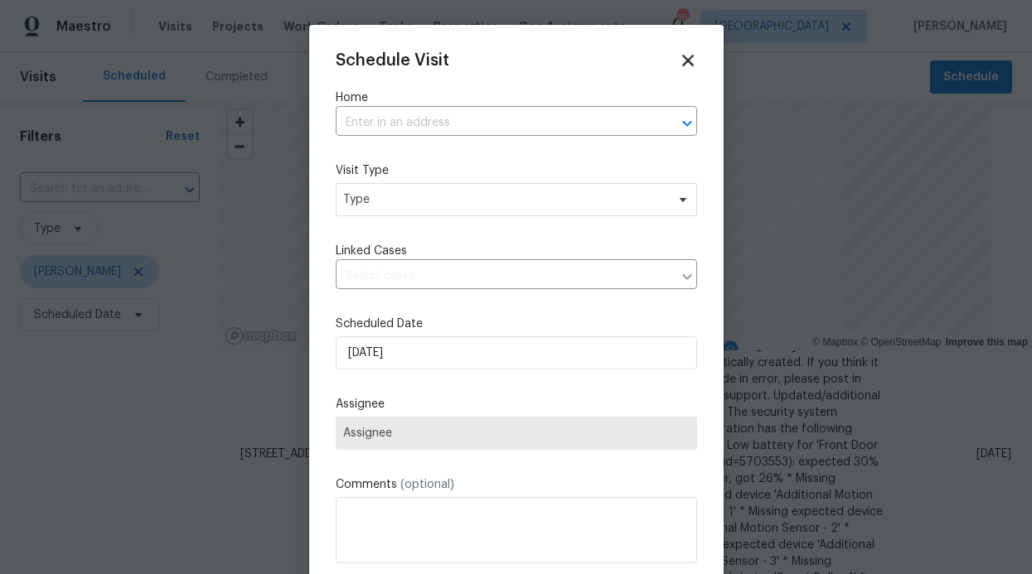
click at [682, 56] on icon at bounding box center [688, 61] width 12 height 12
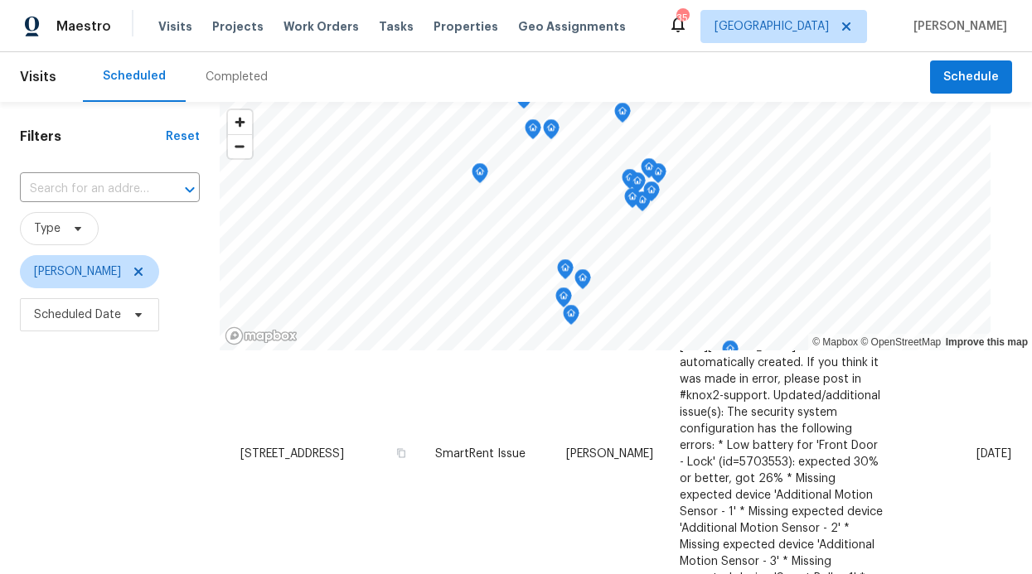
click at [326, 35] on div "Visits Projects Work Orders Tasks Properties Geo Assignments" at bounding box center [401, 26] width 487 height 33
click at [326, 33] on span "Work Orders" at bounding box center [320, 26] width 75 height 17
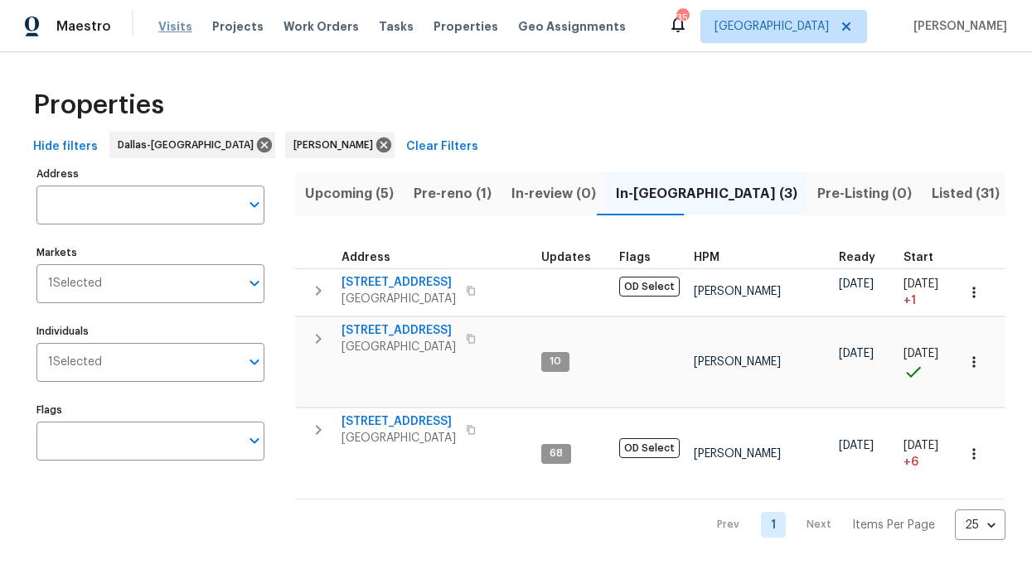
click at [167, 21] on span "Visits" at bounding box center [175, 26] width 34 height 17
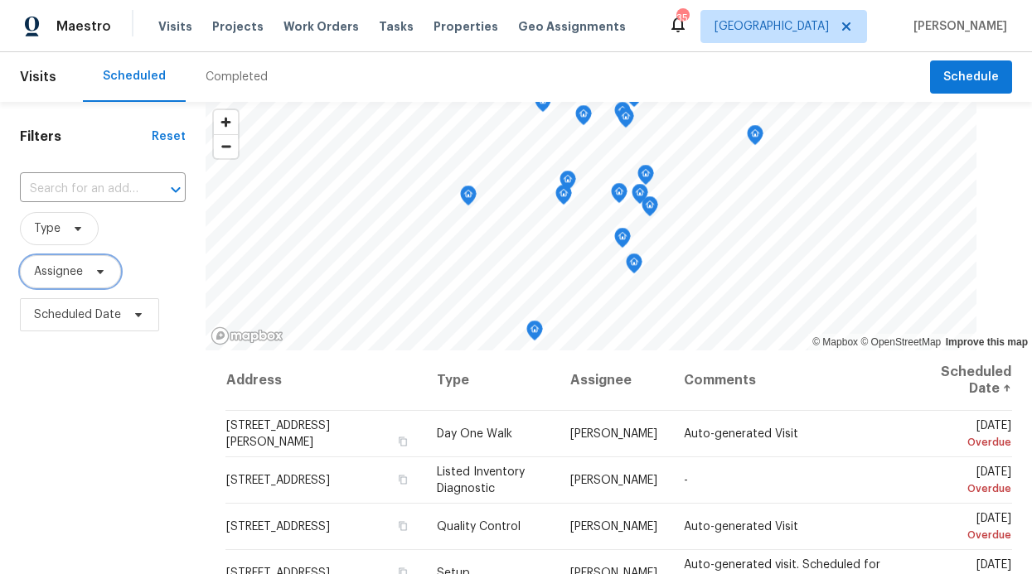
click at [49, 274] on span "Assignee" at bounding box center [58, 272] width 49 height 17
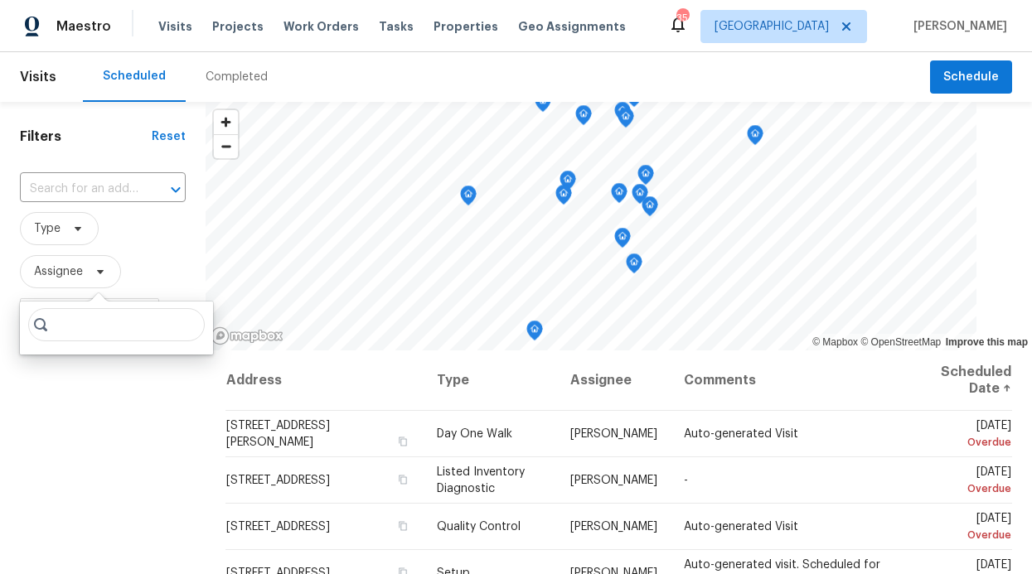
click at [65, 328] on input "search" at bounding box center [116, 324] width 177 height 33
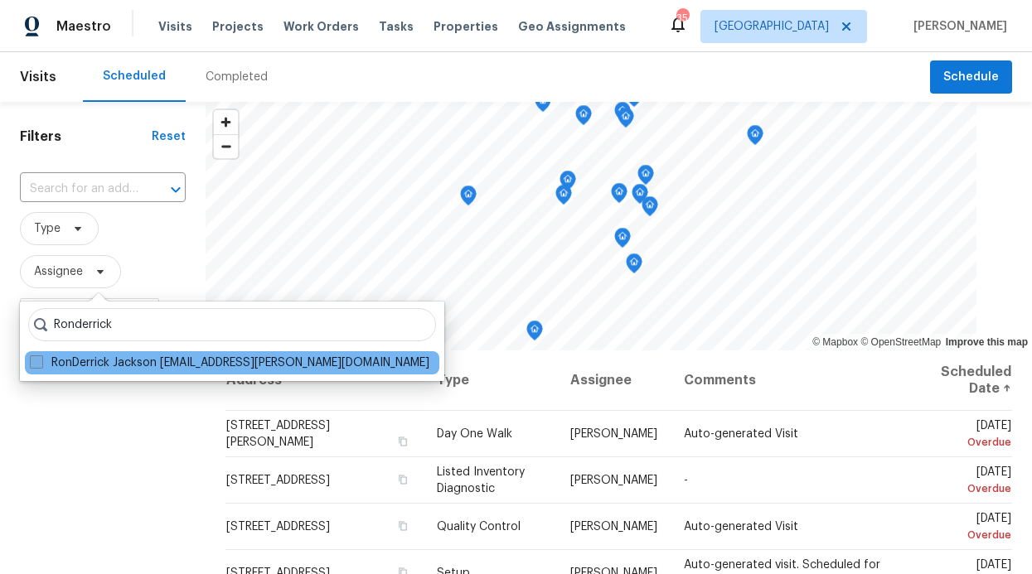
type input "Ronderrick"
click at [91, 355] on label "RonDerrick Jackson [EMAIL_ADDRESS][PERSON_NAME][DOMAIN_NAME]" at bounding box center [230, 363] width 400 height 17
click at [41, 355] on input "RonDerrick Jackson [EMAIL_ADDRESS][PERSON_NAME][DOMAIN_NAME]" at bounding box center [35, 360] width 11 height 11
checkbox input "true"
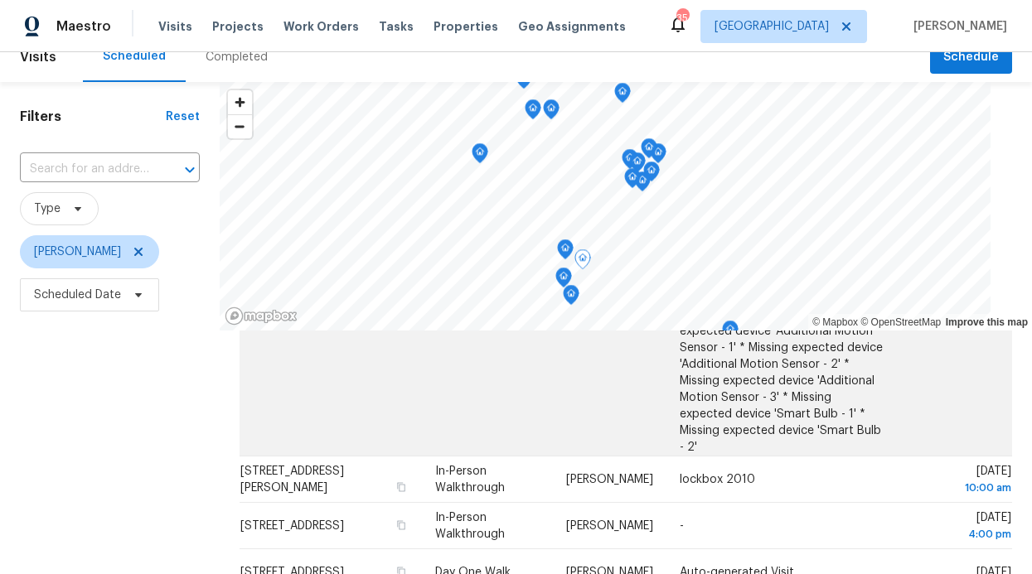
scroll to position [20, 0]
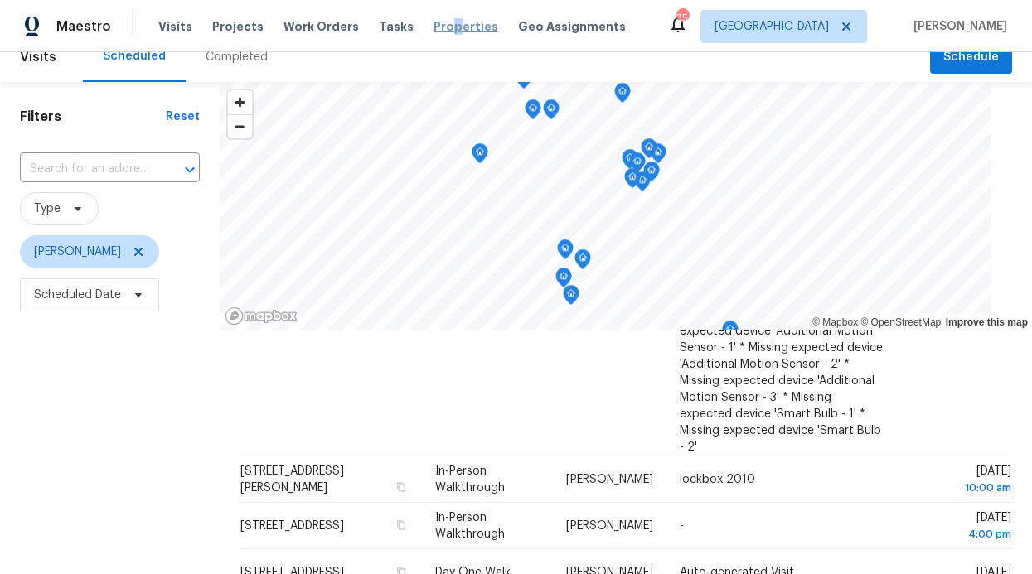
click at [435, 30] on span "Properties" at bounding box center [466, 26] width 65 height 17
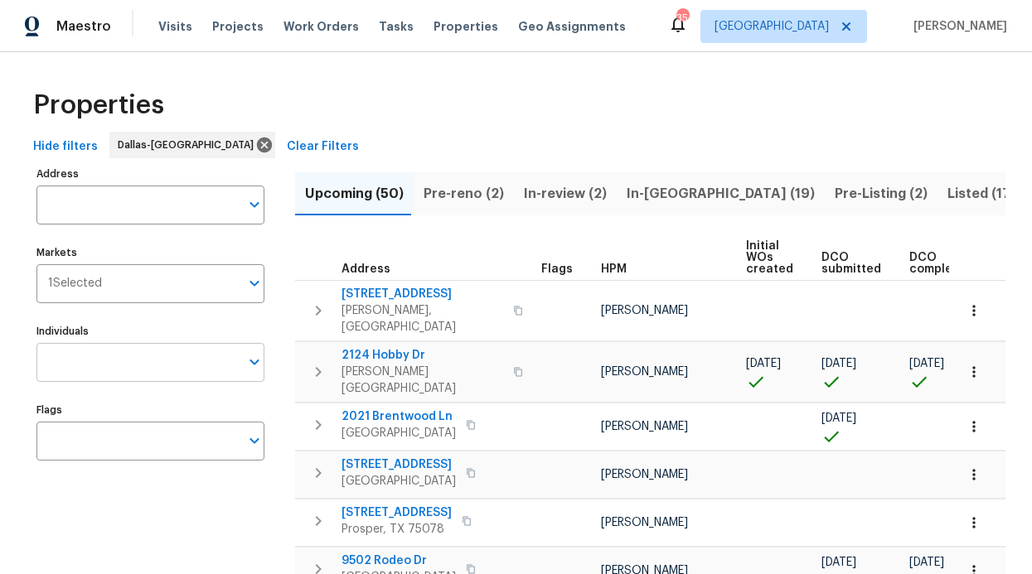
drag, startPoint x: 70, startPoint y: 401, endPoint x: 96, endPoint y: 355, distance: 53.5
click at [96, 354] on input "Individuals" at bounding box center [137, 362] width 203 height 39
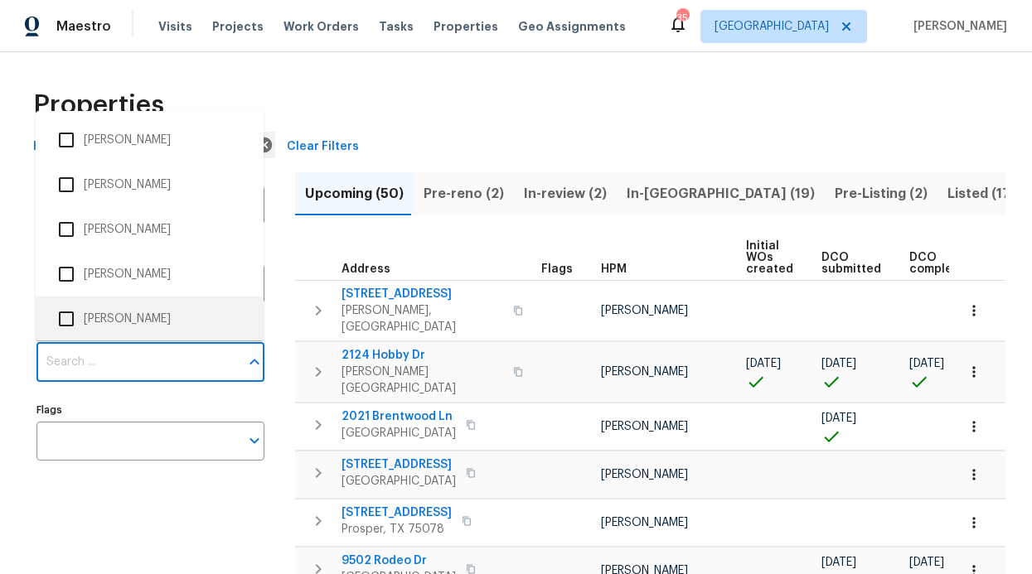
click at [116, 374] on input "Individuals" at bounding box center [137, 362] width 203 height 39
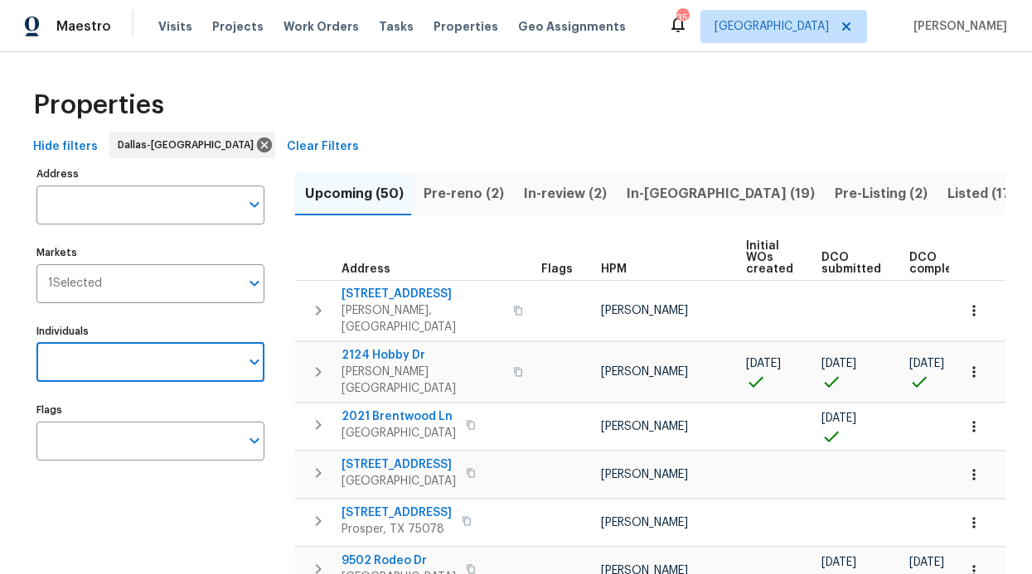
click at [118, 368] on input "Individuals" at bounding box center [137, 362] width 203 height 39
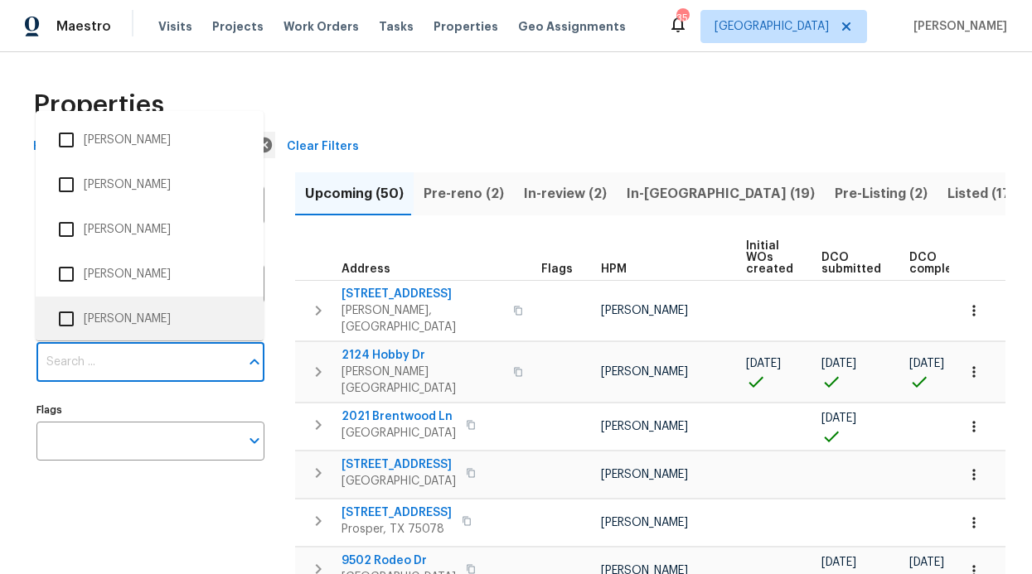
scroll to position [1, 0]
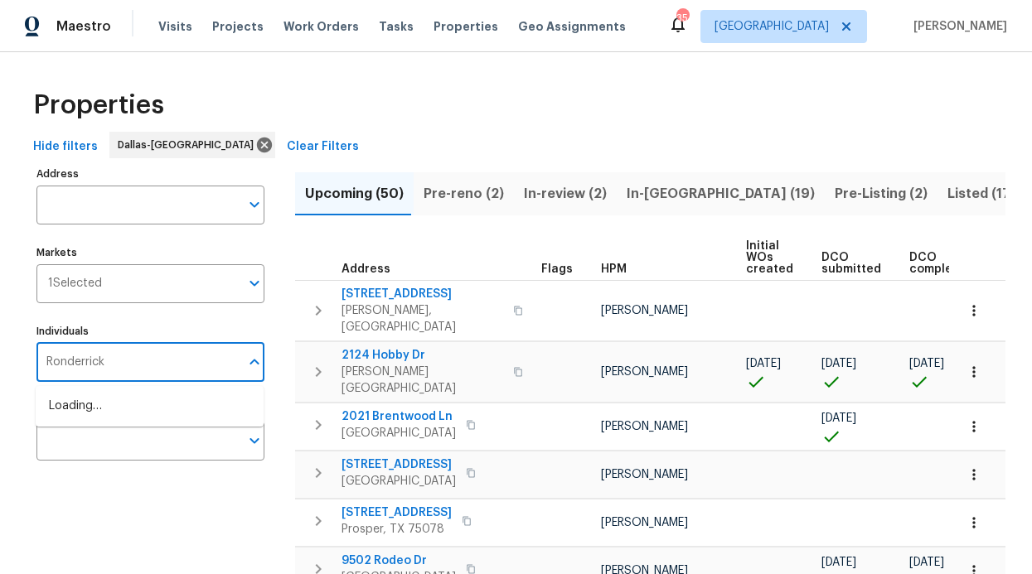
type input "Ronderrick"
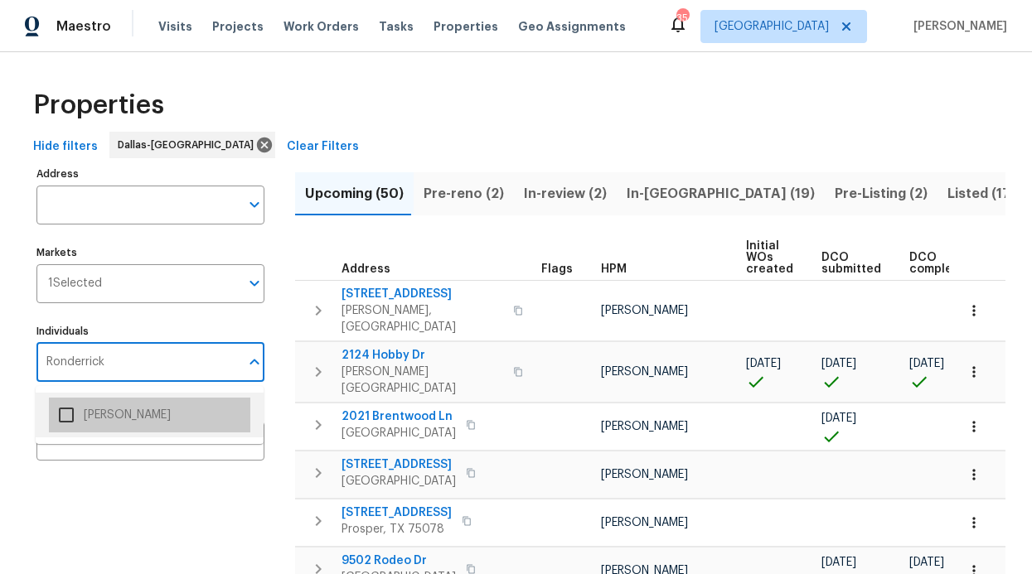
click at [147, 425] on li "[PERSON_NAME]" at bounding box center [149, 415] width 201 height 35
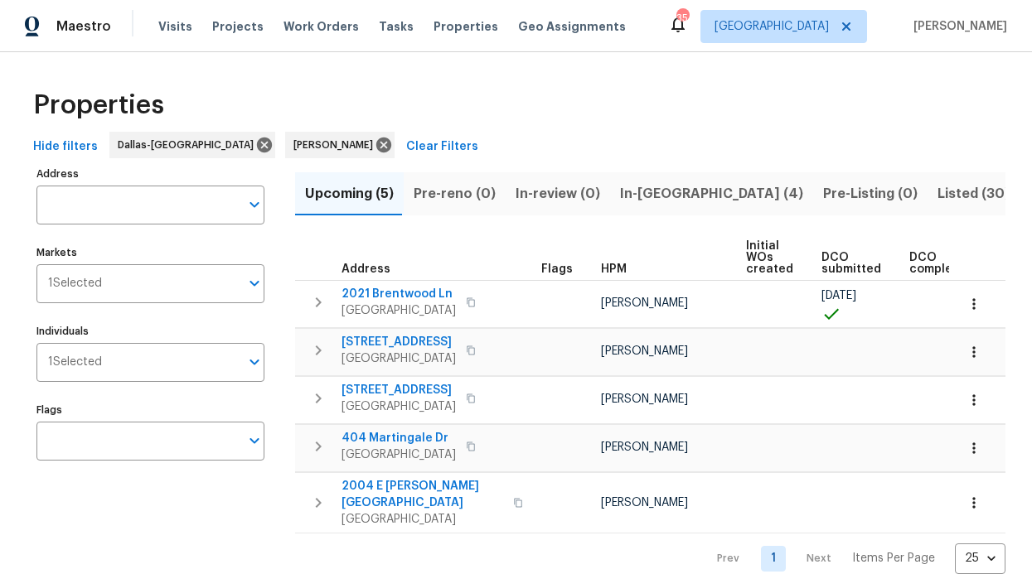
click at [637, 199] on span "In-[GEOGRAPHIC_DATA] (4)" at bounding box center [711, 193] width 183 height 23
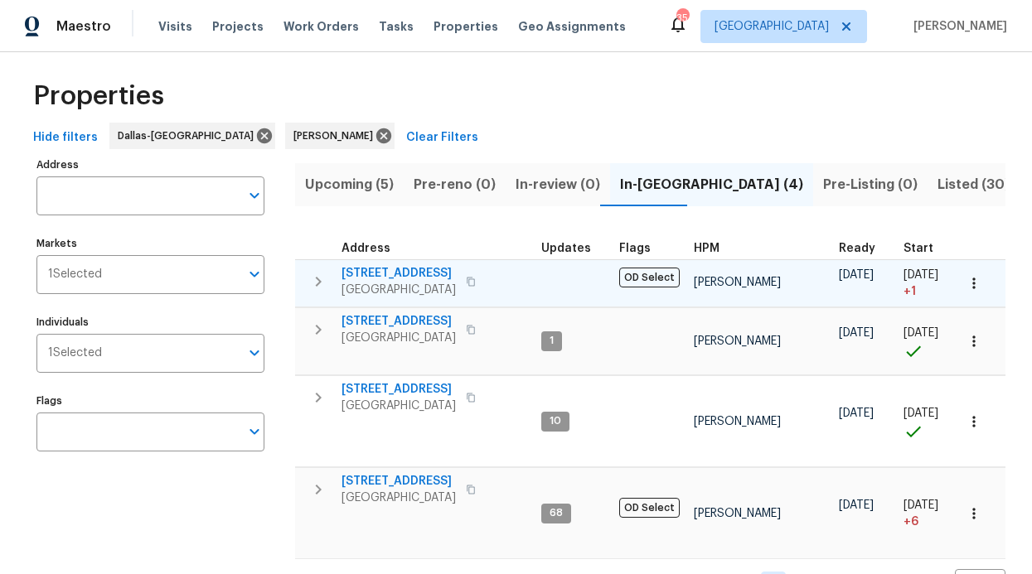
scroll to position [10, 0]
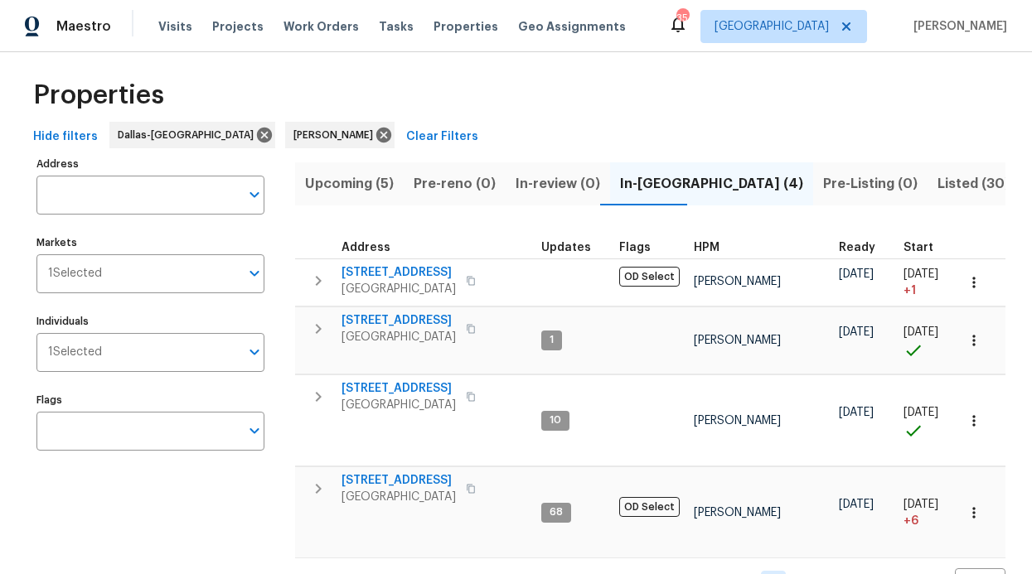
click at [928, 188] on button "Listed (30)" at bounding box center [974, 183] width 92 height 43
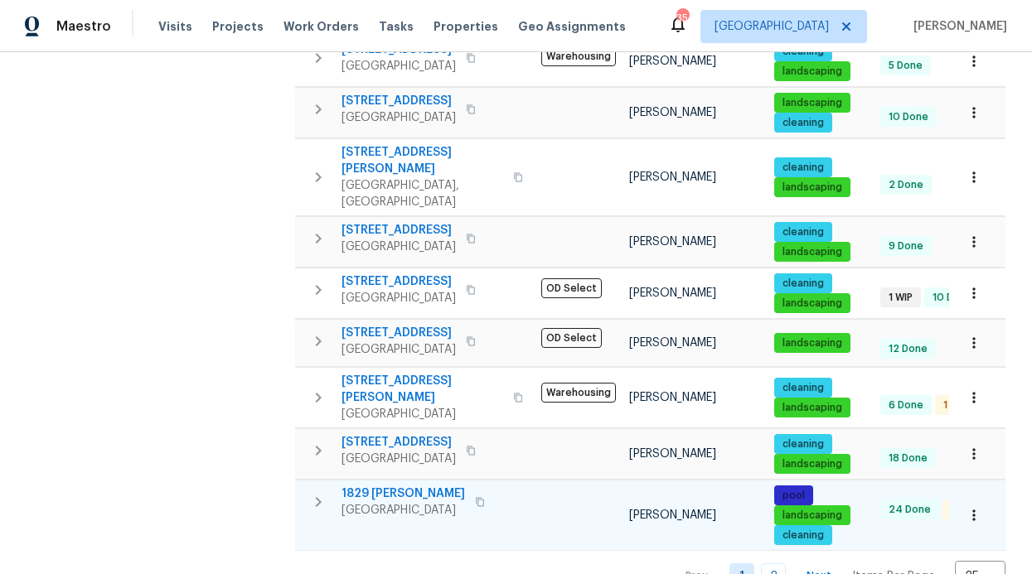
scroll to position [1210, 0]
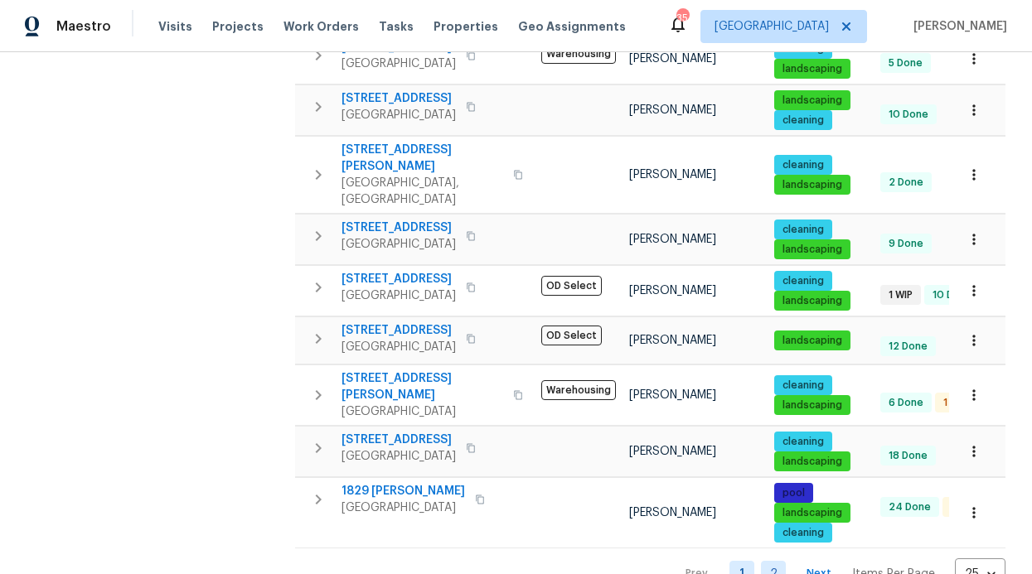
click at [771, 561] on link "2" at bounding box center [773, 574] width 25 height 26
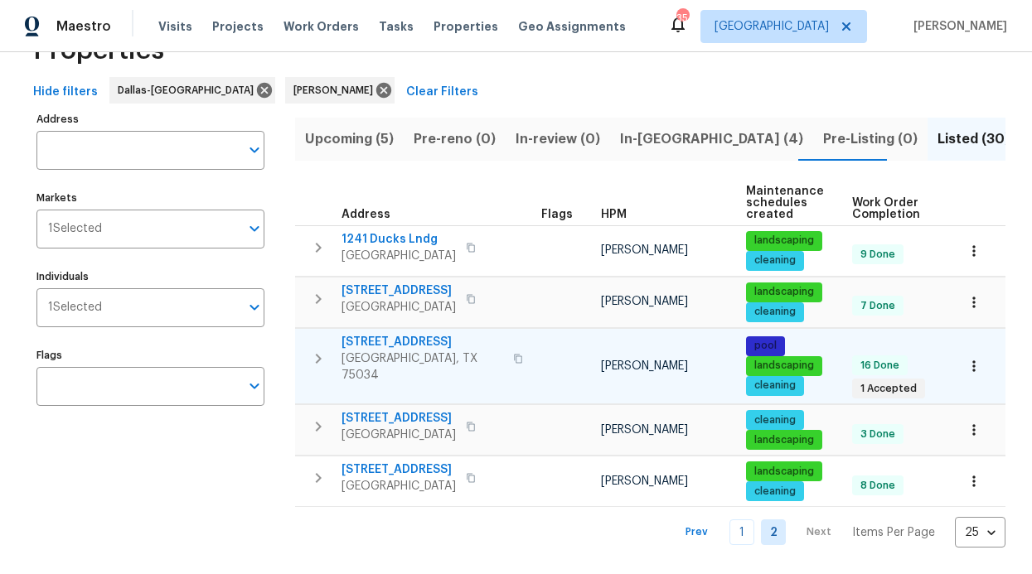
scroll to position [74, 0]
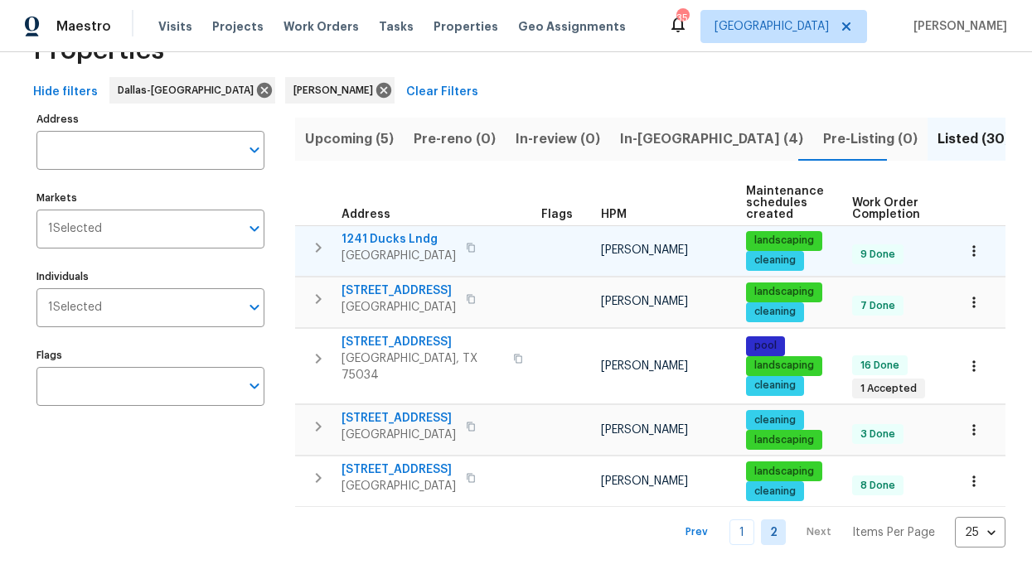
click at [393, 231] on span "1241 Ducks Lndg" at bounding box center [399, 239] width 114 height 17
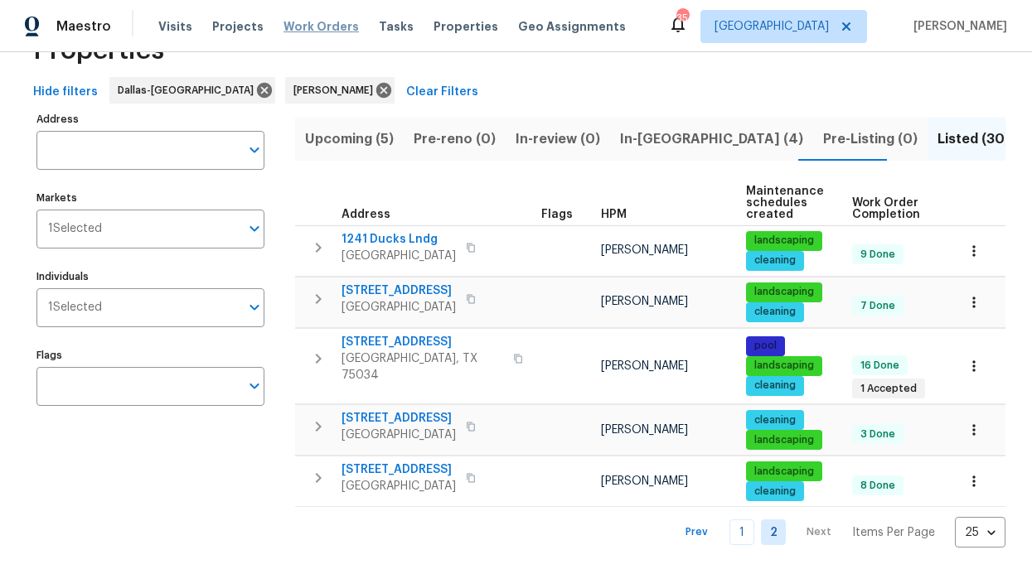
click at [309, 29] on span "Work Orders" at bounding box center [320, 26] width 75 height 17
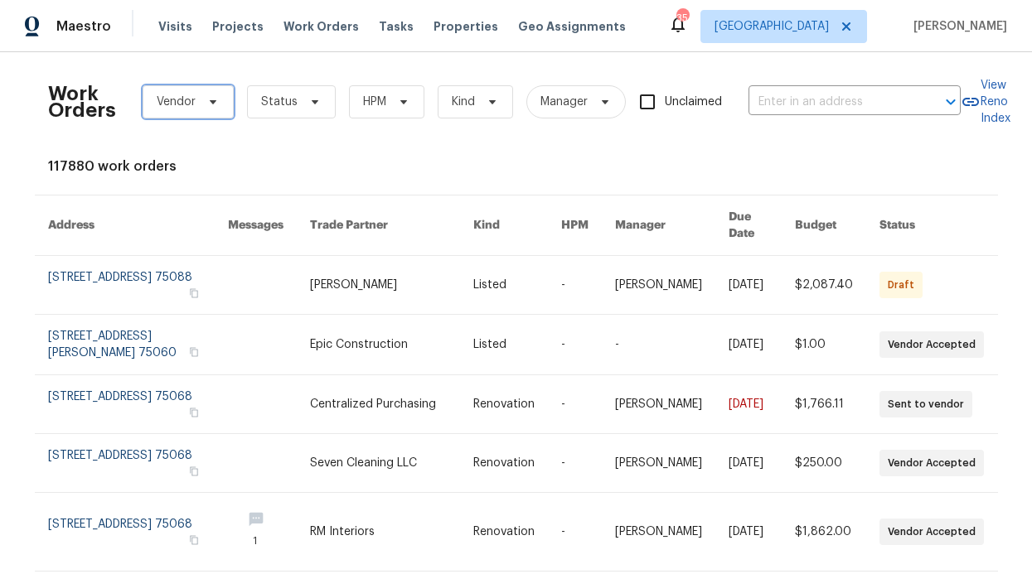
click at [200, 111] on span "Vendor" at bounding box center [188, 101] width 91 height 33
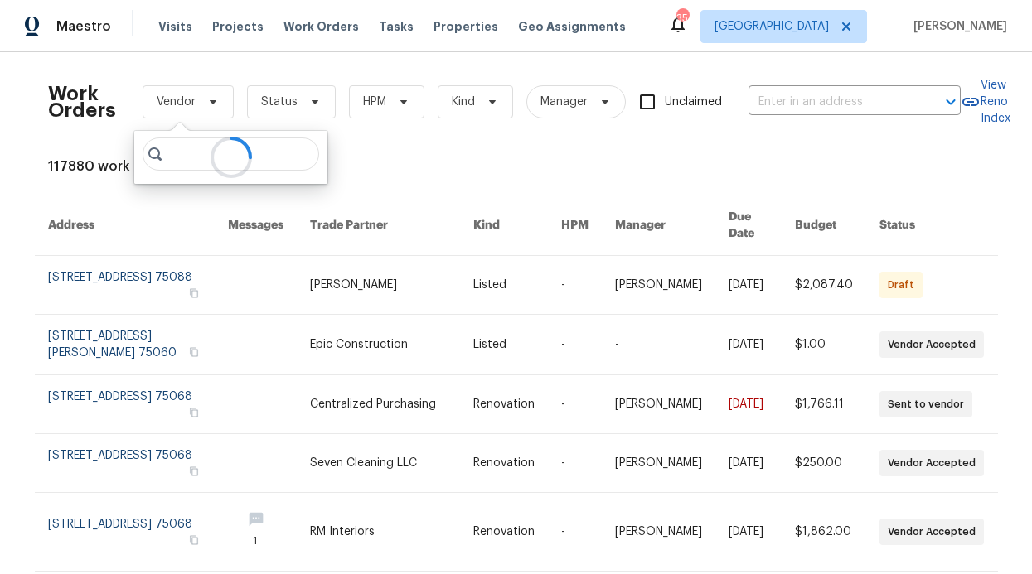
click at [186, 151] on div at bounding box center [230, 157] width 193 height 53
click at [185, 156] on div at bounding box center [230, 157] width 193 height 53
click at [186, 156] on div at bounding box center [230, 157] width 193 height 53
click at [171, 158] on div at bounding box center [230, 157] width 193 height 53
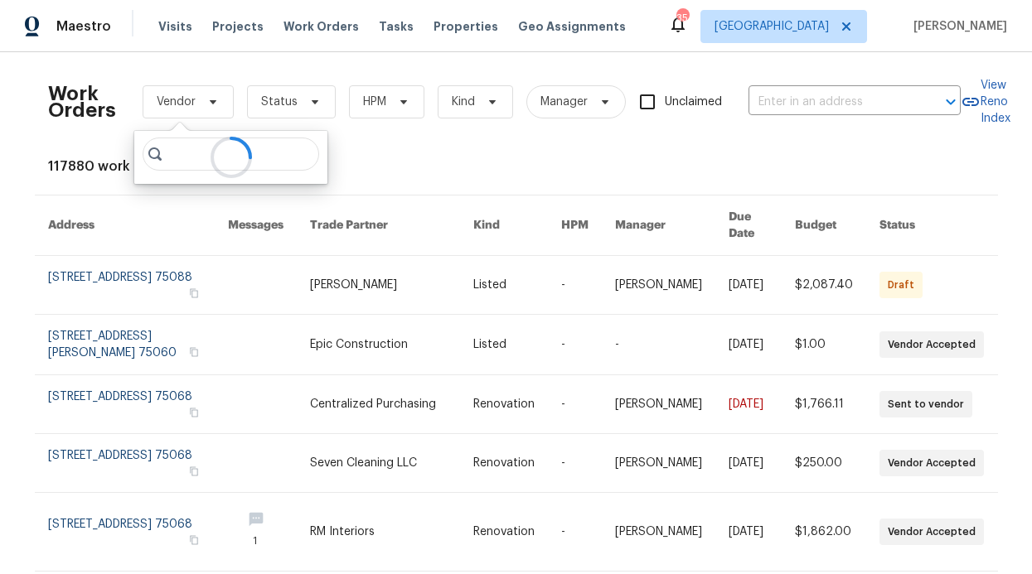
click at [172, 157] on div at bounding box center [230, 157] width 193 height 53
click at [173, 157] on div at bounding box center [230, 157] width 193 height 53
click at [194, 159] on div at bounding box center [230, 157] width 193 height 53
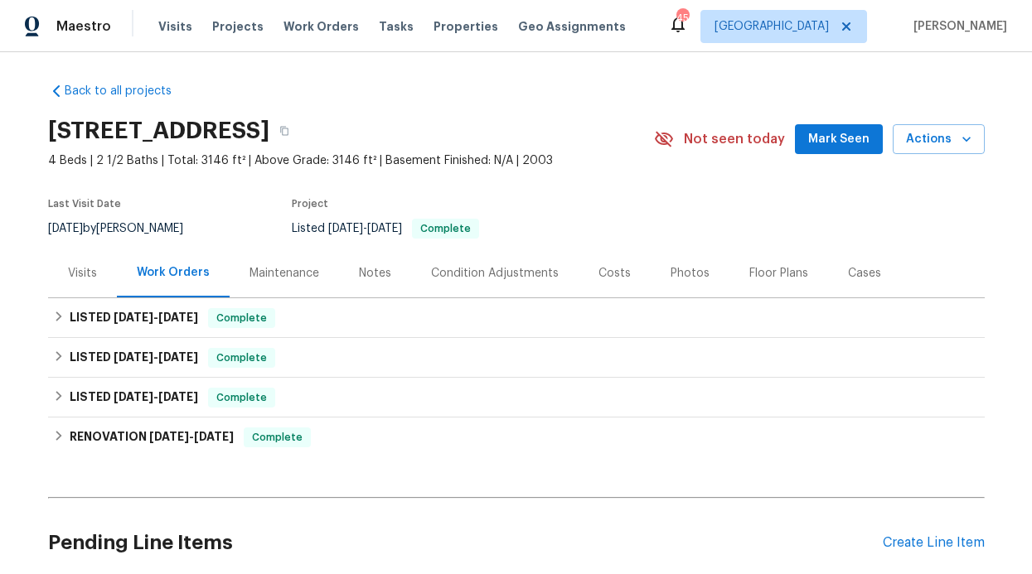
scroll to position [3, 0]
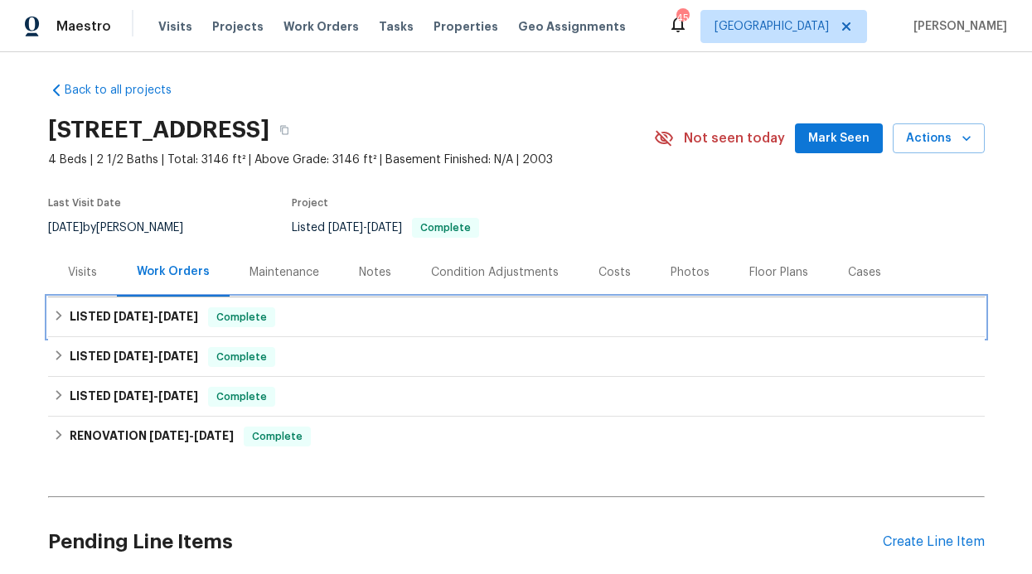
click at [143, 314] on span "6/24/25" at bounding box center [134, 317] width 40 height 12
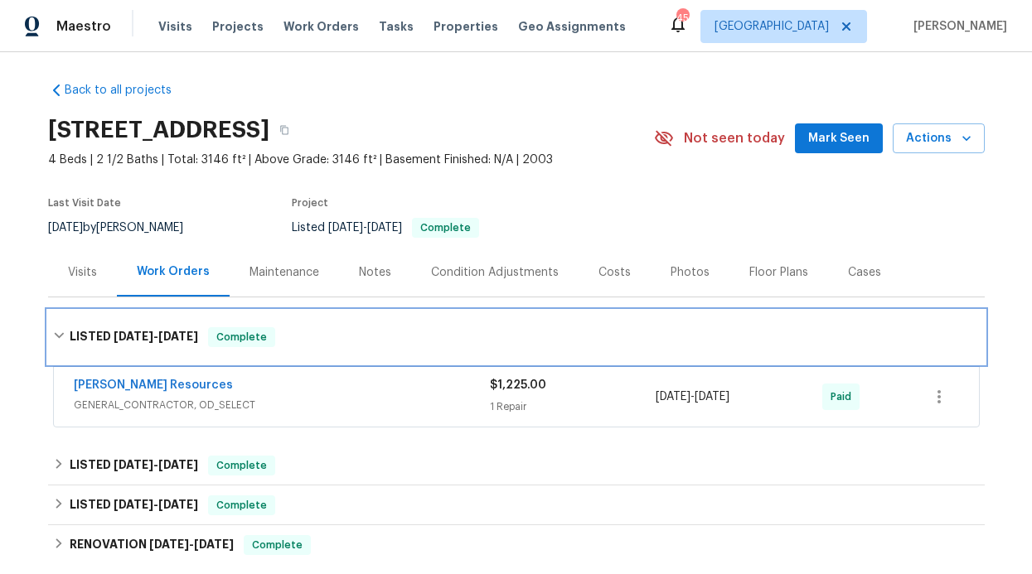
click at [145, 318] on div "LISTED 6/24/25 - 6/27/25 Complete" at bounding box center [516, 337] width 937 height 53
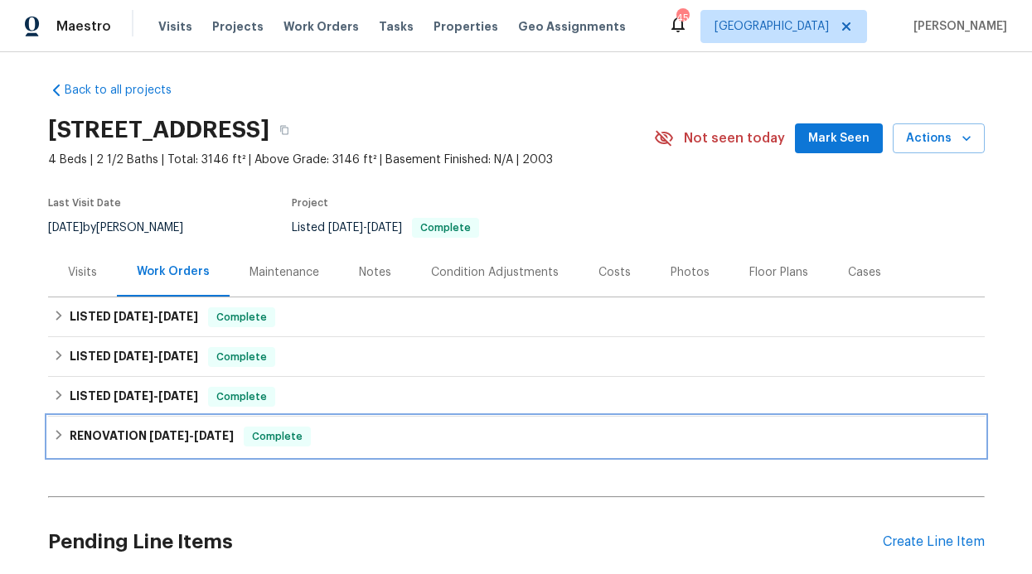
click at [143, 423] on div "RENOVATION 6/2/25 - 6/15/25 Complete" at bounding box center [516, 437] width 937 height 40
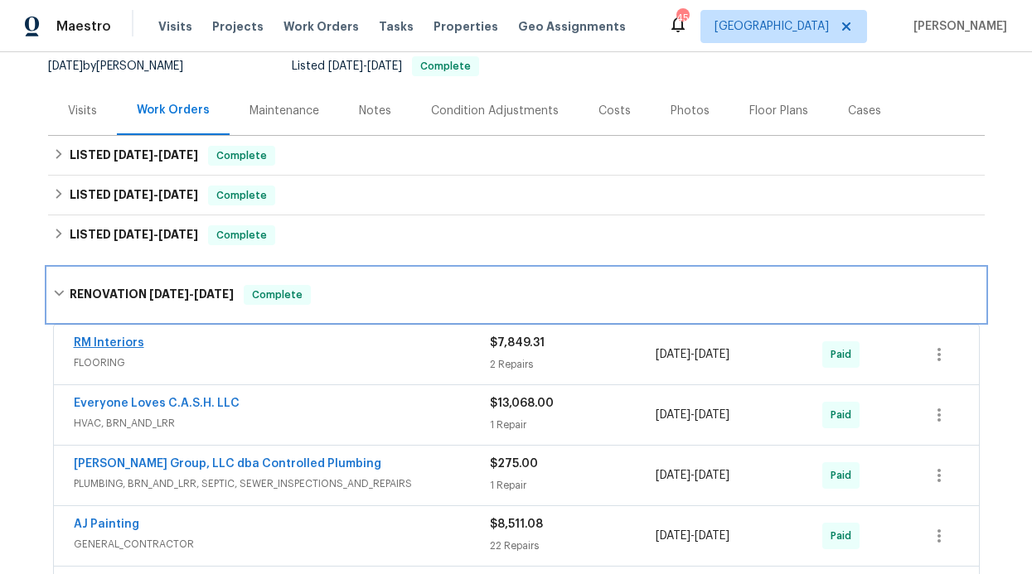
scroll to position [363, 0]
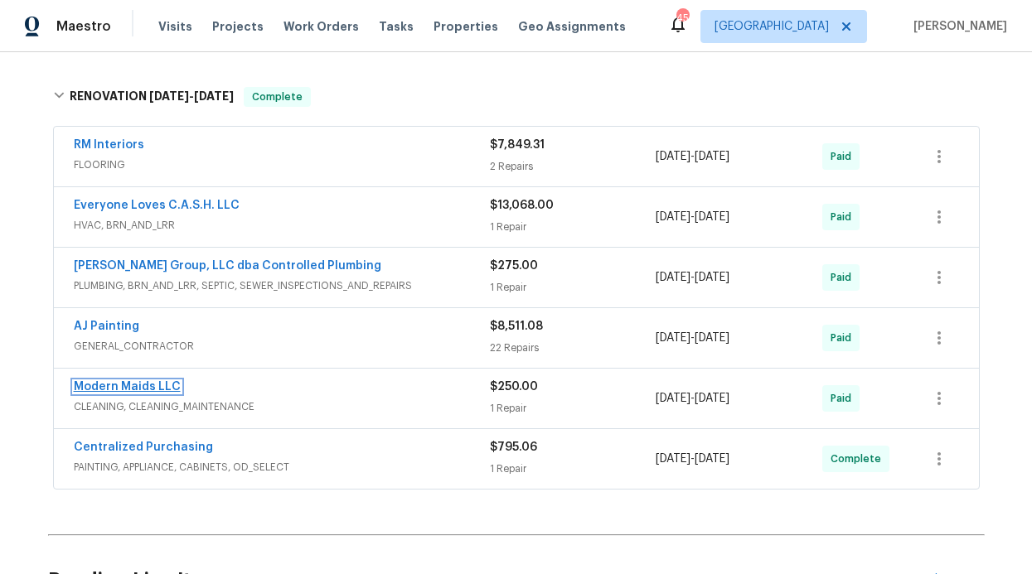
click at [132, 388] on link "Modern Maids LLC" at bounding box center [127, 387] width 107 height 12
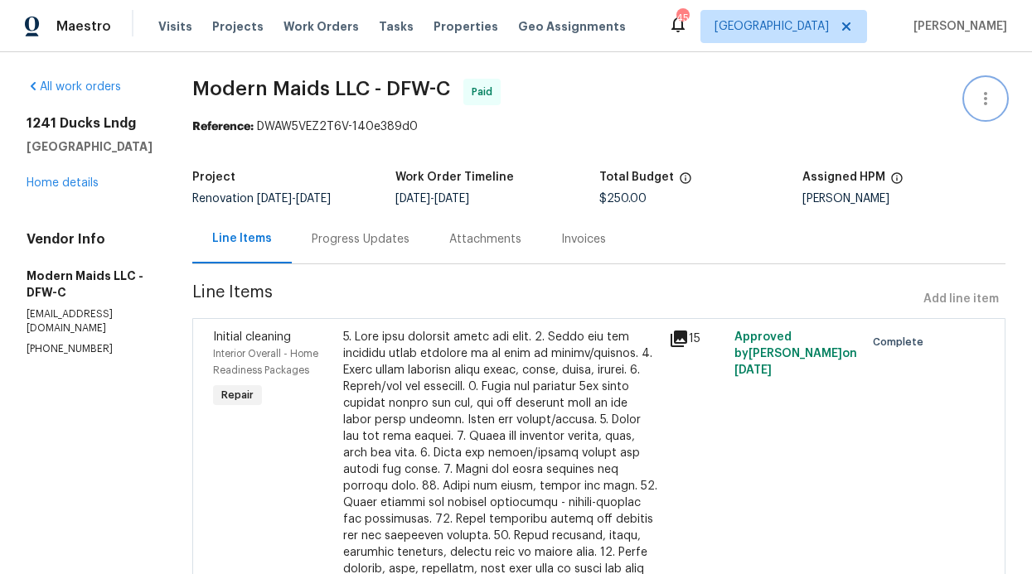
click at [976, 96] on icon "button" at bounding box center [986, 99] width 20 height 20
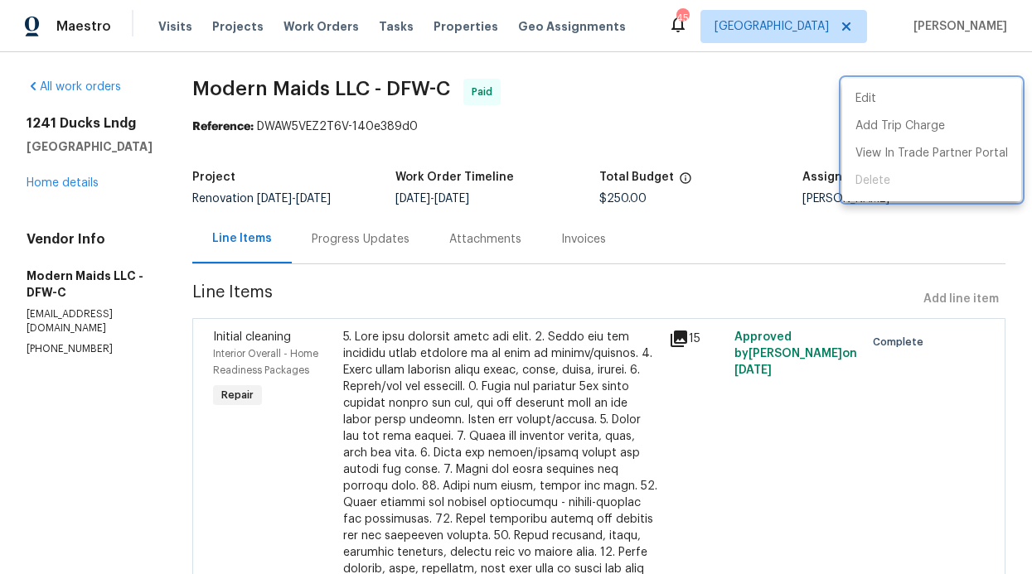
click at [717, 101] on div at bounding box center [516, 287] width 1032 height 574
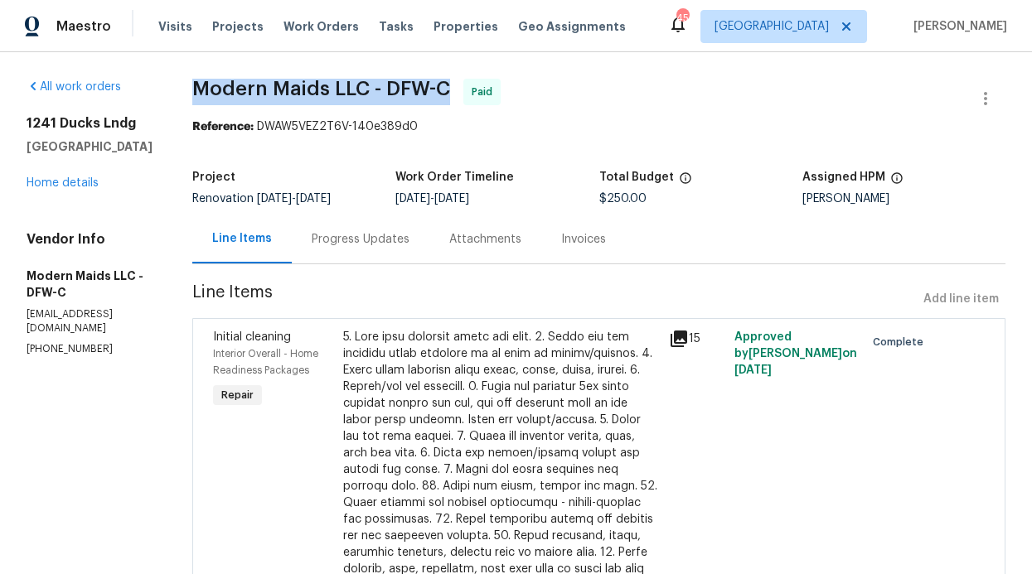
drag, startPoint x: 197, startPoint y: 86, endPoint x: 427, endPoint y: 92, distance: 229.7
click at [476, 90] on div "All work orders 1241 Ducks Lndg Frisco, TX 75033 Home details Vendor Info Moder…" at bounding box center [516, 444] width 1032 height 785
copy span "Modern Maids LLC - DFW-C"
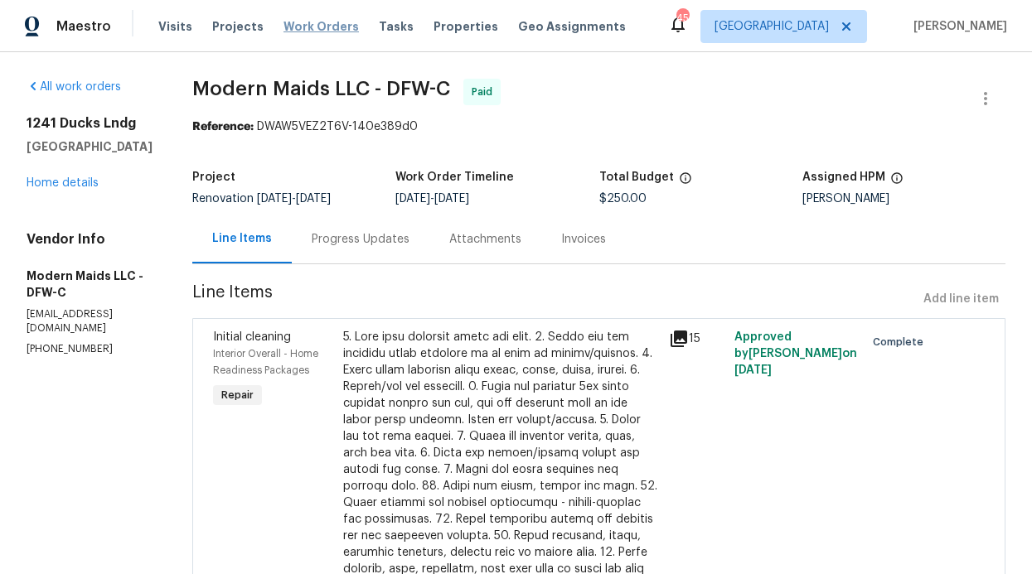
click at [287, 27] on span "Work Orders" at bounding box center [320, 26] width 75 height 17
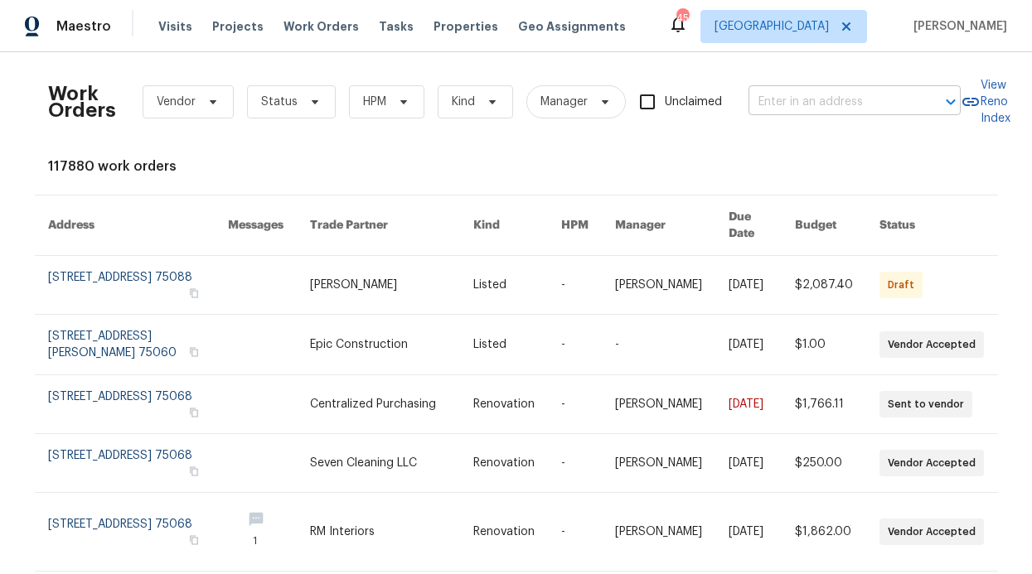
click at [764, 107] on input "text" at bounding box center [832, 103] width 166 height 26
paste input "Modern Maids LLC - DFW-C"
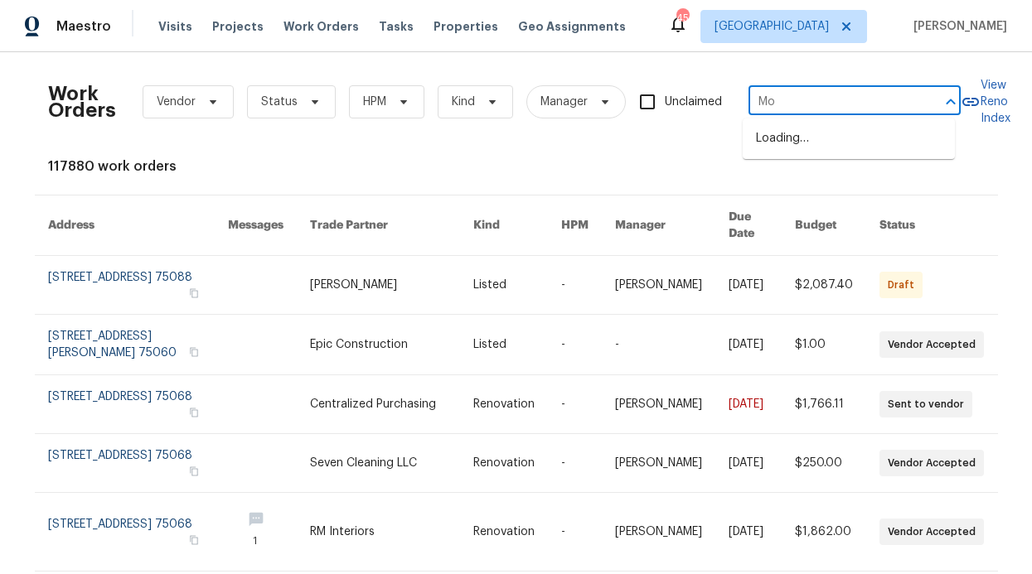
type input "M"
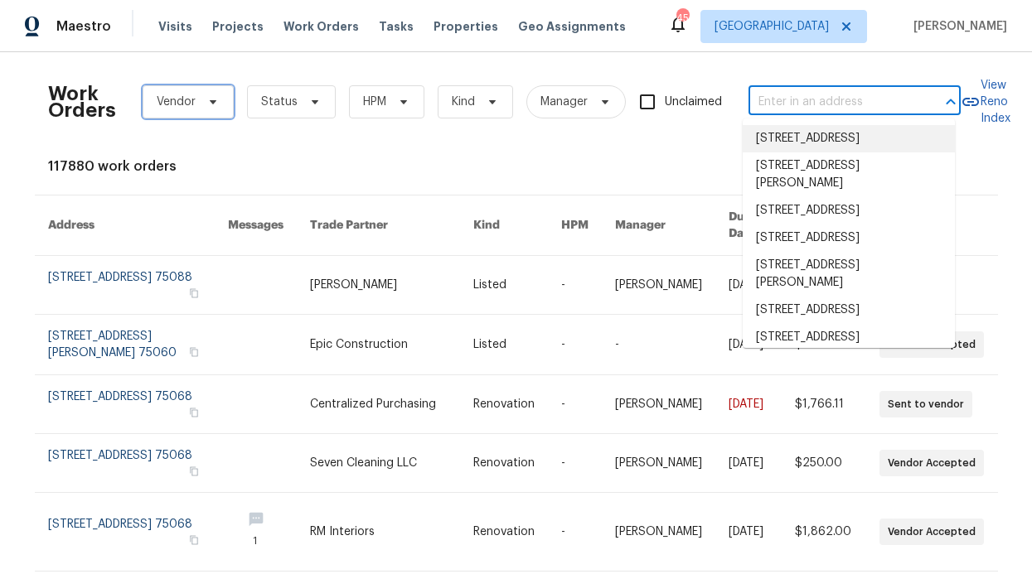
click at [203, 109] on span "Vendor" at bounding box center [188, 101] width 91 height 33
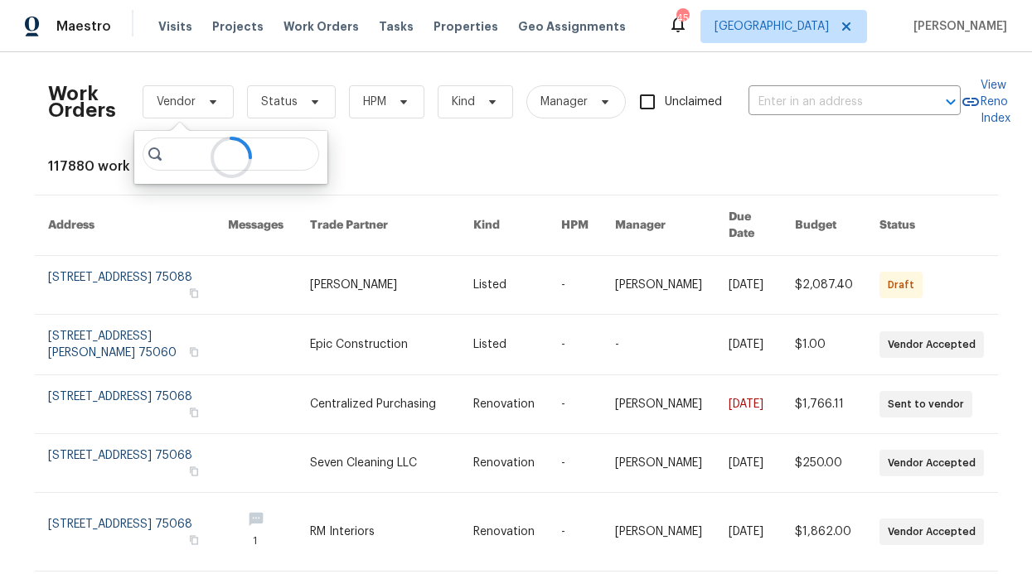
click at [200, 148] on div at bounding box center [230, 157] width 193 height 53
click at [198, 153] on div at bounding box center [230, 157] width 193 height 53
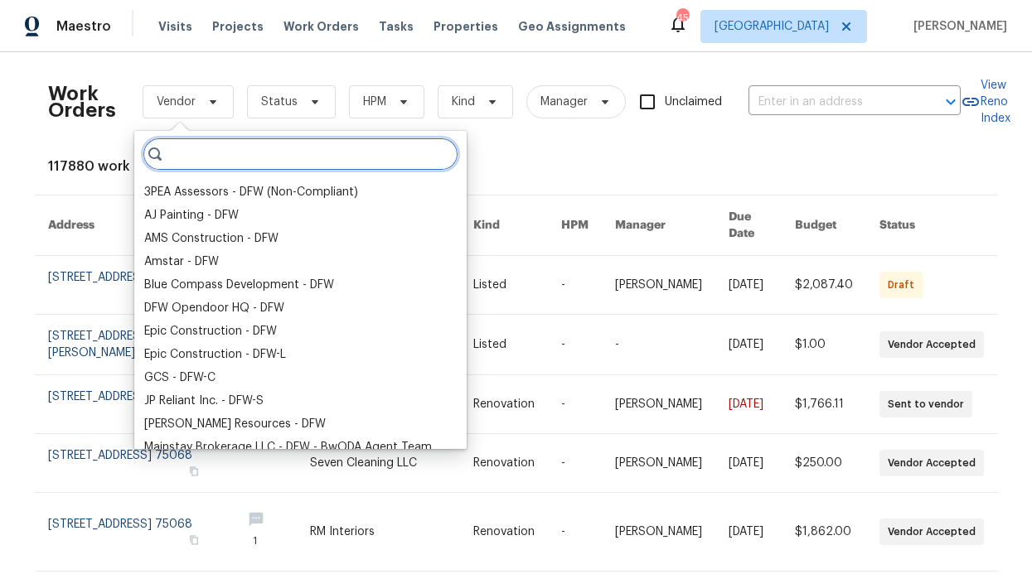
paste input "Modern Maids LLC - DFW-C"
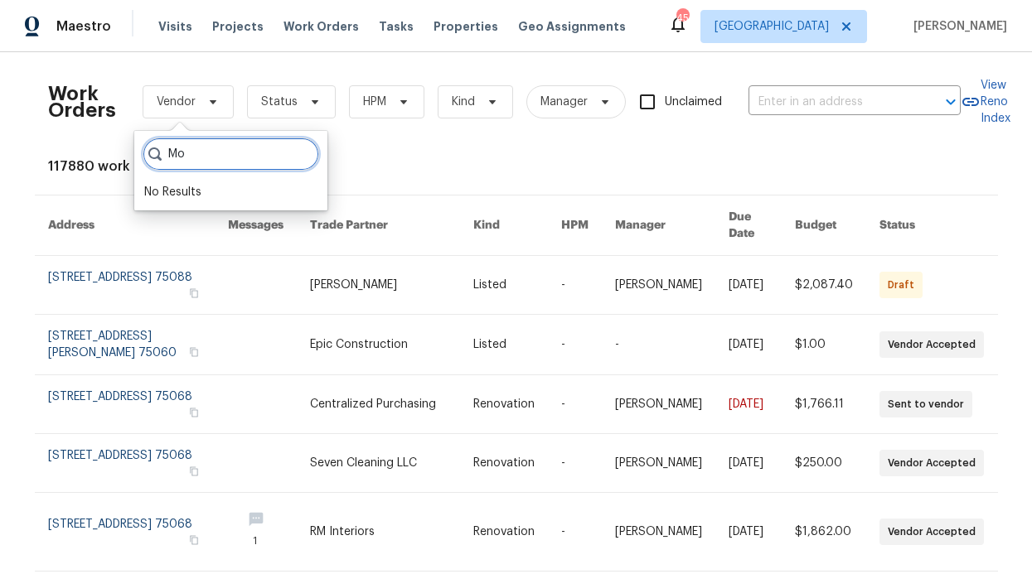
type input "M"
